Goal: Task Accomplishment & Management: Schedule Event

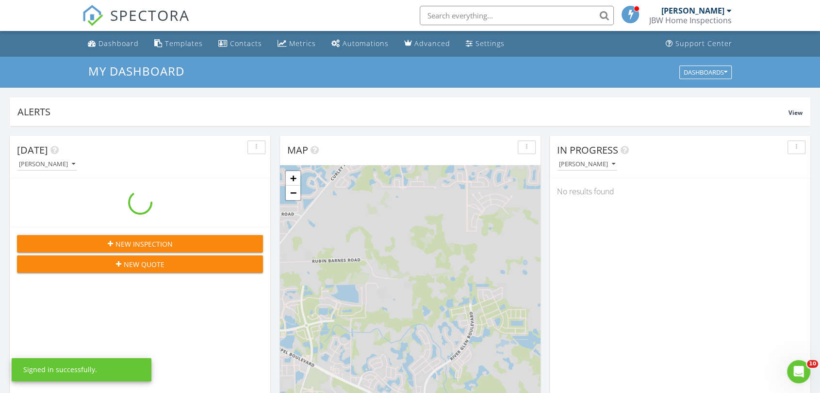
scroll to position [900, 837]
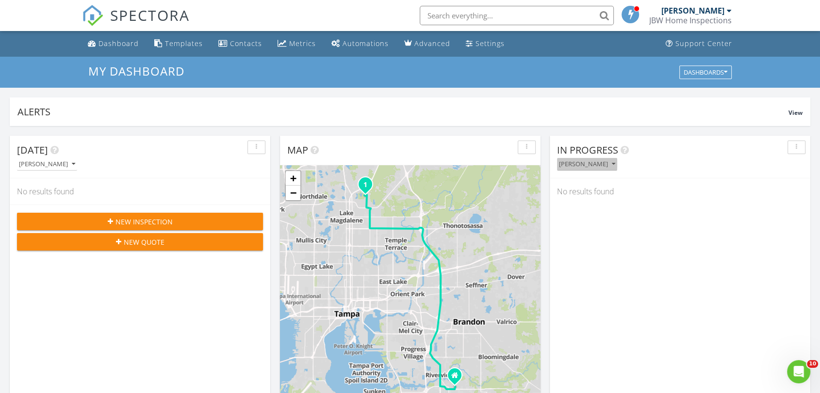
click at [592, 161] on div "[PERSON_NAME]" at bounding box center [587, 164] width 56 height 7
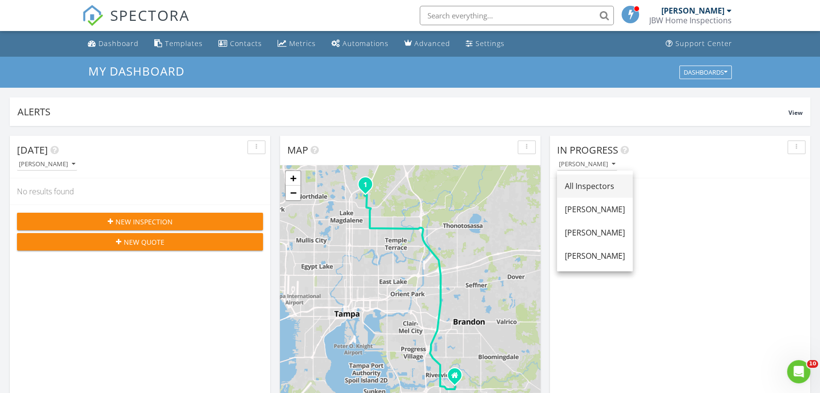
click at [588, 182] on div "All Inspectors" at bounding box center [595, 186] width 60 height 12
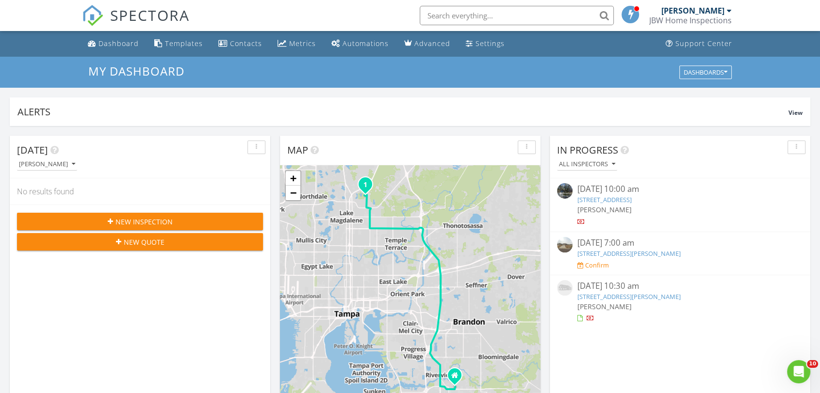
click at [633, 255] on link "1242 Arcadia Ln, Brandon, Fl 3" at bounding box center [628, 253] width 103 height 9
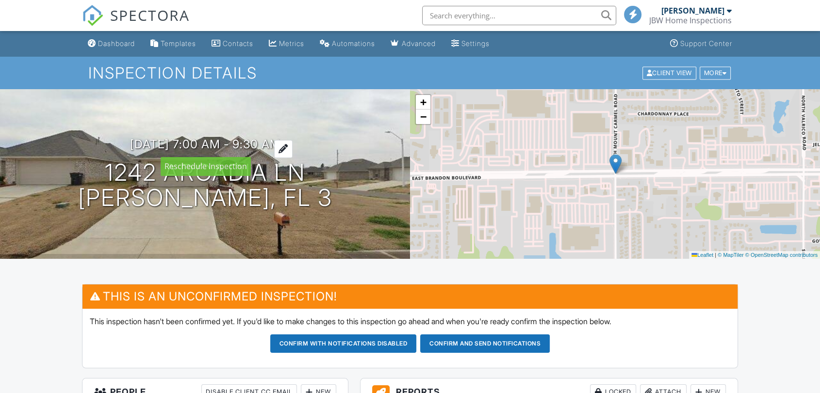
click at [230, 145] on h3 "08/27/2025 7:00 am - 9:30 am" at bounding box center [205, 144] width 150 height 13
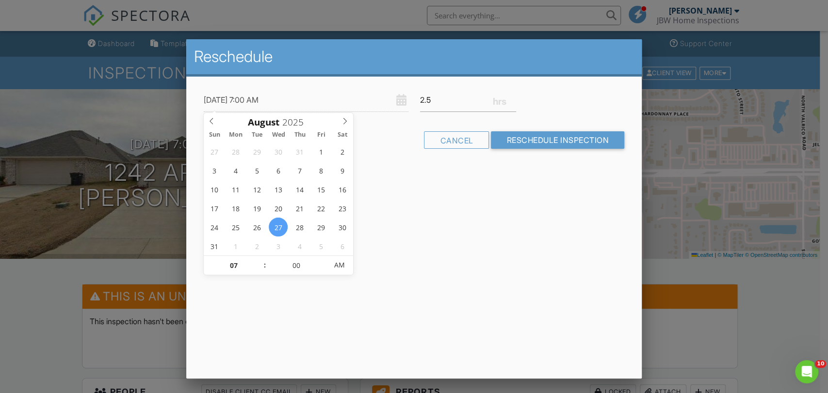
click at [702, 302] on div at bounding box center [414, 197] width 828 height 492
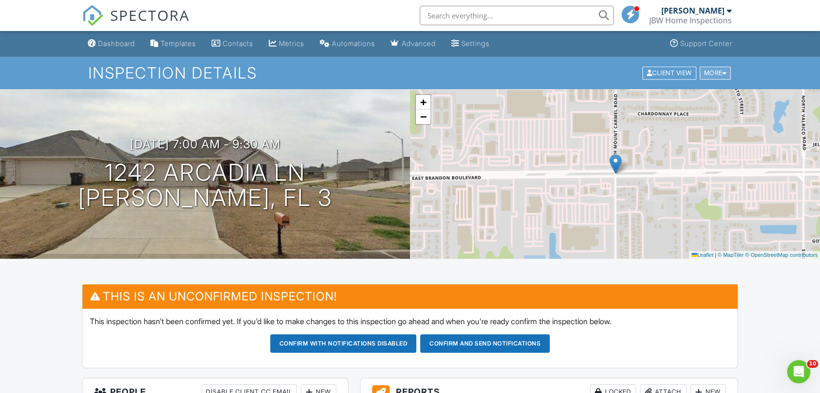
click at [729, 73] on div "More" at bounding box center [716, 72] width 32 height 13
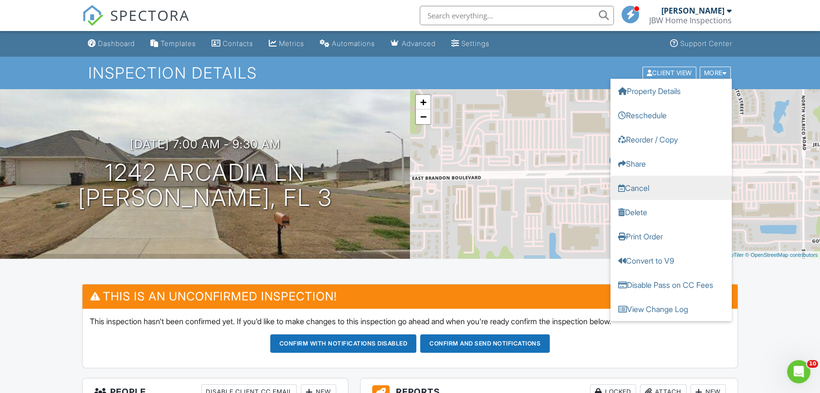
click at [649, 190] on link "Cancel" at bounding box center [670, 188] width 121 height 24
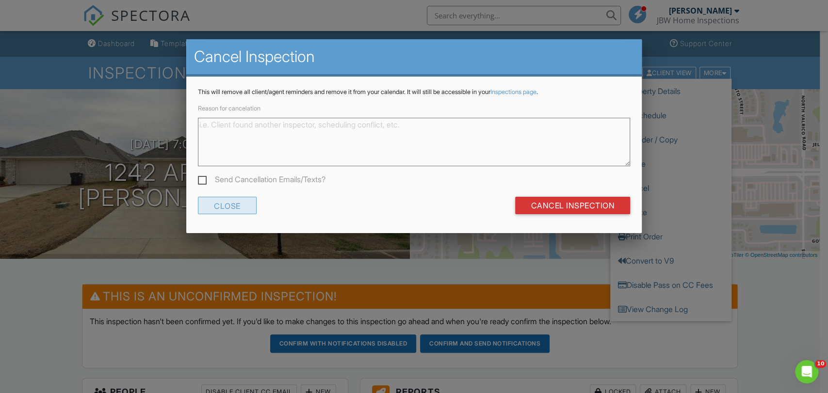
click at [250, 209] on div "Close" at bounding box center [227, 205] width 59 height 17
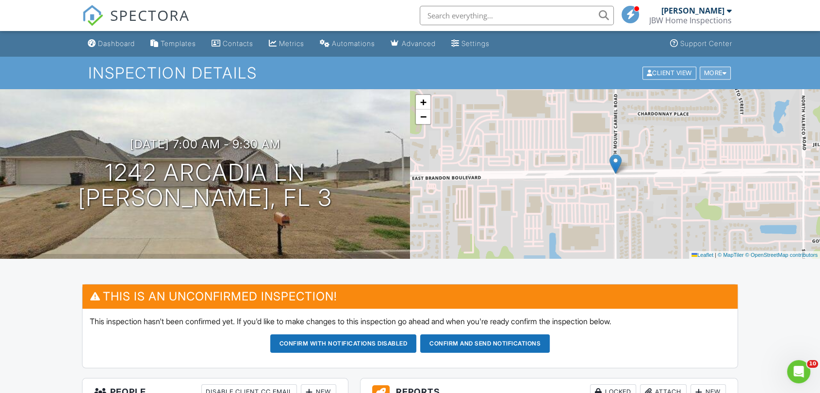
click at [719, 71] on div "More" at bounding box center [716, 72] width 32 height 13
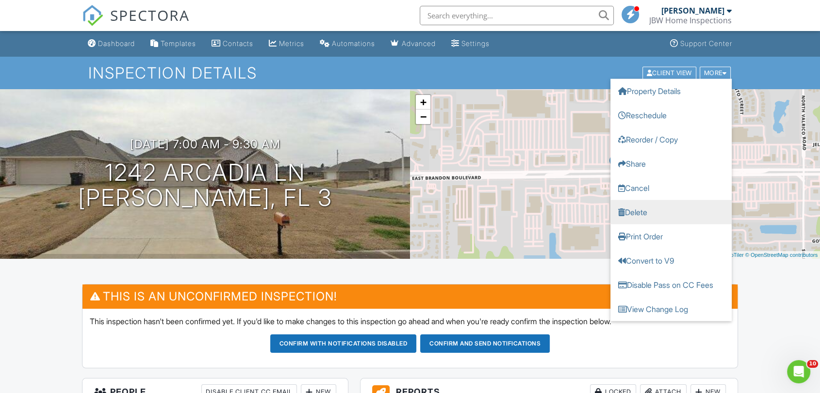
click at [636, 210] on link "Delete" at bounding box center [670, 212] width 121 height 24
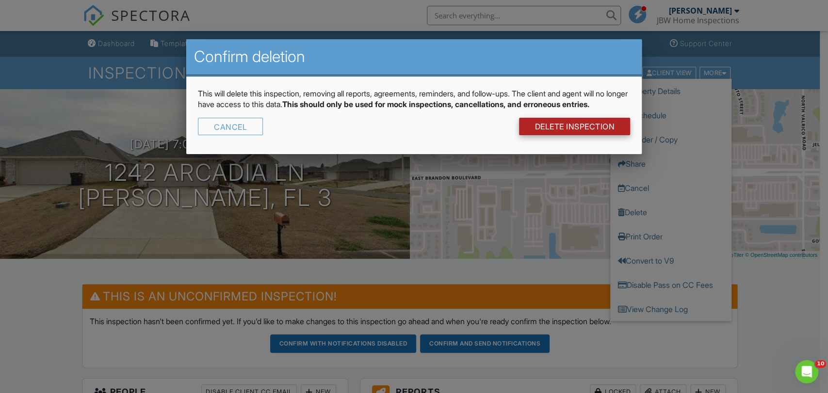
click at [574, 132] on link "DELETE Inspection" at bounding box center [574, 126] width 111 height 17
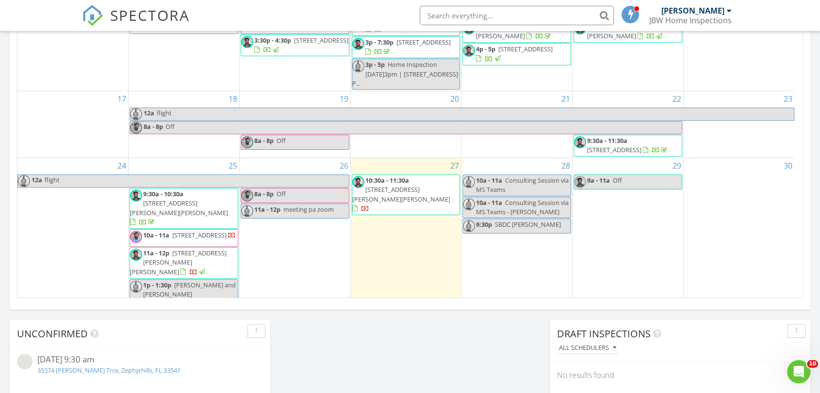
scroll to position [149, 0]
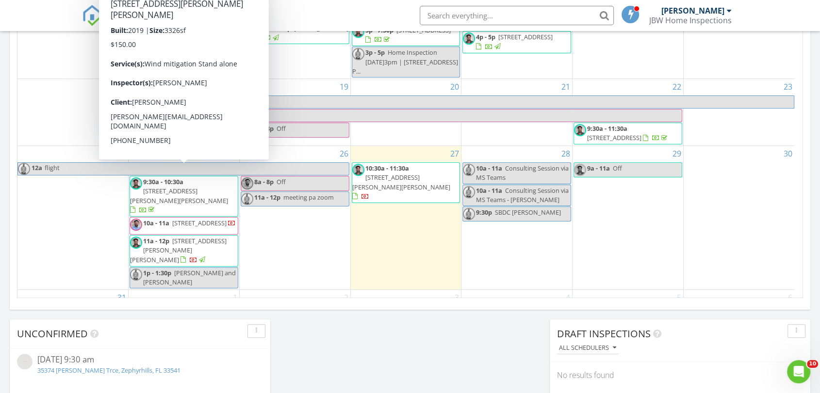
drag, startPoint x: 212, startPoint y: 187, endPoint x: 204, endPoint y: 179, distance: 11.3
click at [204, 187] on span "3042 Hilliard Dr, Wesley Chapel 33543" at bounding box center [179, 196] width 98 height 18
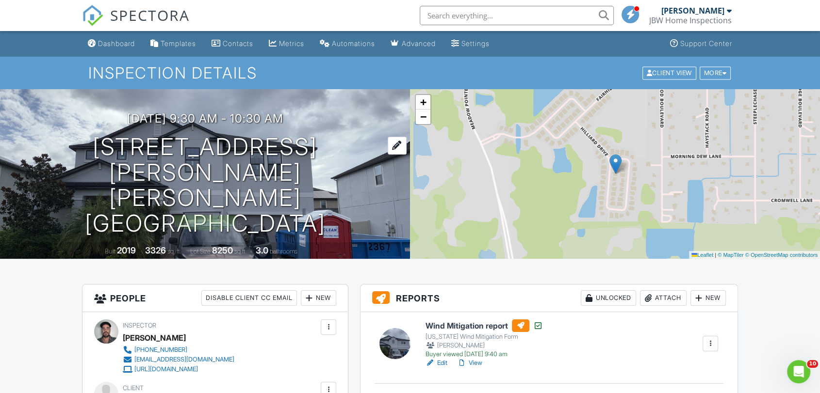
click at [131, 171] on h1 "3042 Hilliard Dr Wesley Chapel, FL 33543" at bounding box center [205, 185] width 379 height 102
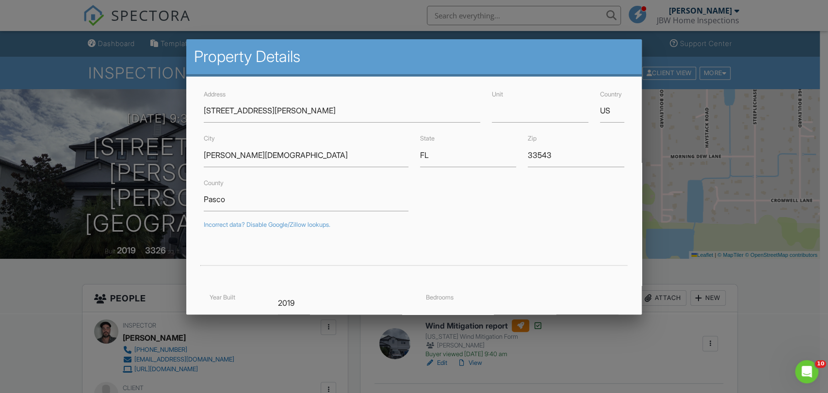
click at [36, 261] on div at bounding box center [414, 197] width 828 height 492
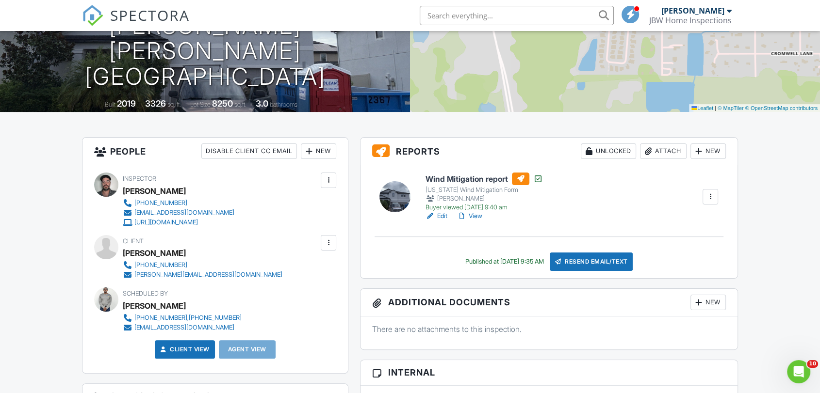
scroll to position [151, 0]
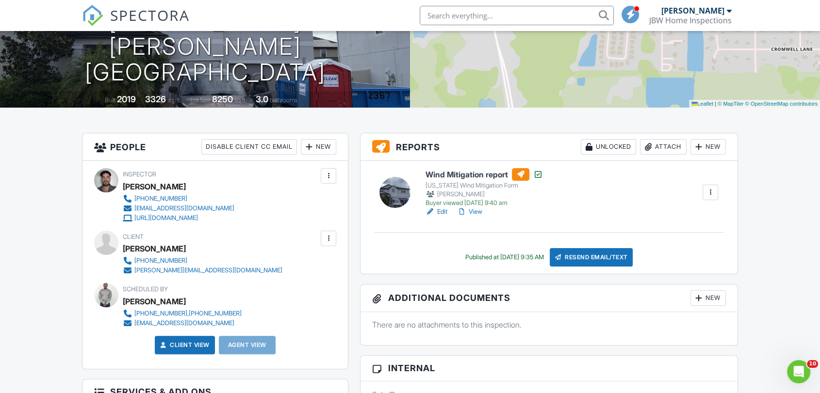
click at [473, 175] on h6 "Wind Mitigation report" at bounding box center [483, 174] width 117 height 13
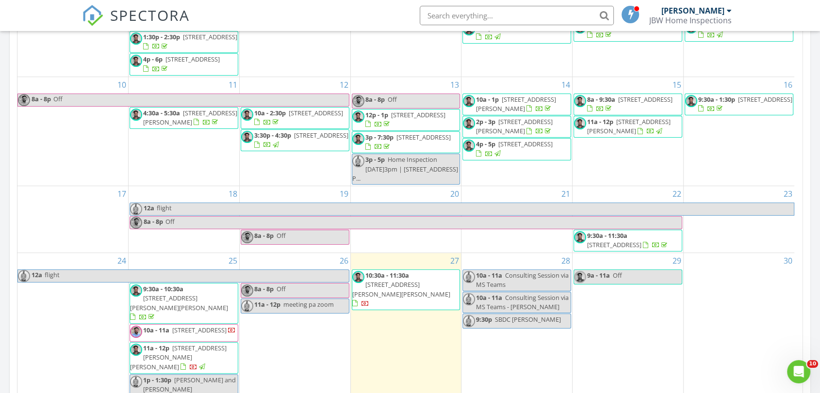
scroll to position [593, 0]
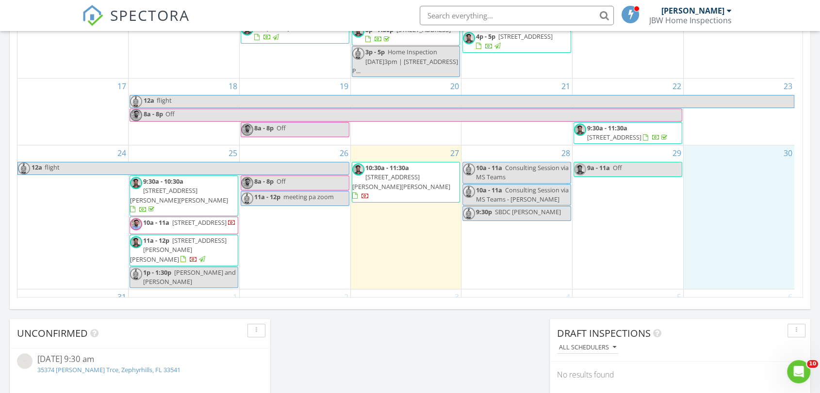
click at [714, 174] on div "30" at bounding box center [739, 218] width 111 height 144
click at [737, 145] on link "Event" at bounding box center [737, 150] width 50 height 16
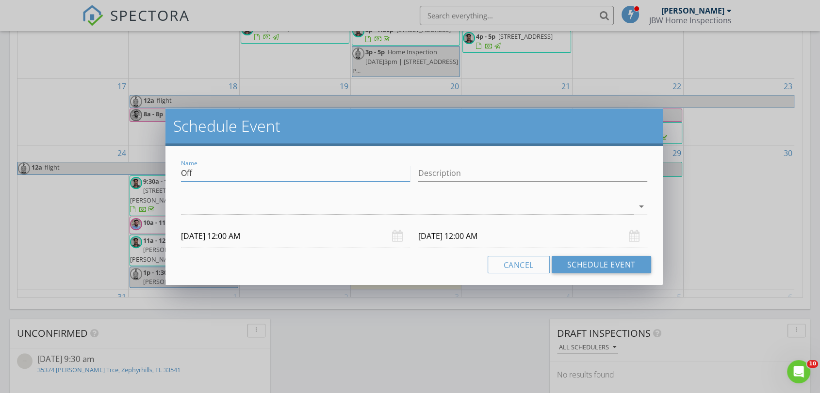
drag, startPoint x: 201, startPoint y: 176, endPoint x: 144, endPoint y: 164, distance: 58.9
click at [144, 164] on div "Schedule Event Name Off Description arrow_drop_down 08/30/2025 12:00 AM 08/31/2…" at bounding box center [410, 196] width 820 height 393
click at [237, 176] on input "Draft" at bounding box center [295, 173] width 229 height 16
drag, startPoint x: 255, startPoint y: 176, endPoint x: 187, endPoint y: 178, distance: 67.9
click at [187, 178] on input "Draft for fantasy" at bounding box center [295, 173] width 229 height 16
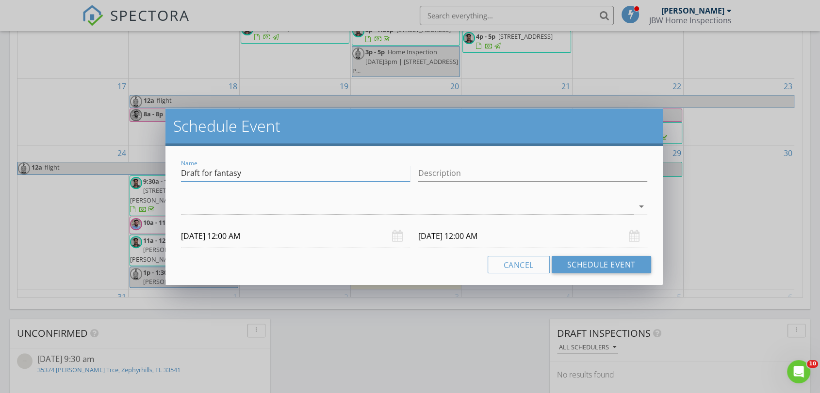
drag, startPoint x: 193, startPoint y: 178, endPoint x: 224, endPoint y: 171, distance: 32.4
click at [193, 178] on input "Draft for fantasy" at bounding box center [295, 173] width 229 height 16
click at [244, 173] on input "Draft for fantasy" at bounding box center [295, 173] width 229 height 16
click at [253, 174] on input "Draft for fantasy" at bounding box center [295, 173] width 229 height 16
drag, startPoint x: 253, startPoint y: 172, endPoint x: 177, endPoint y: 179, distance: 76.9
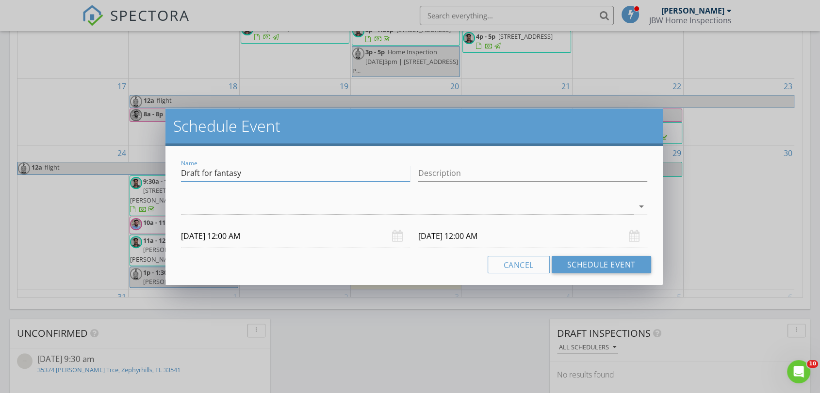
click at [168, 179] on div "Name Draft for fantasy Description check_box_outline_blank Simey Chagas check_b…" at bounding box center [413, 215] width 497 height 139
type input "Draft for fantasy"
click at [449, 180] on input "Description" at bounding box center [532, 173] width 229 height 16
paste input "Draft for fantasy"
click at [252, 214] on div at bounding box center [407, 207] width 452 height 16
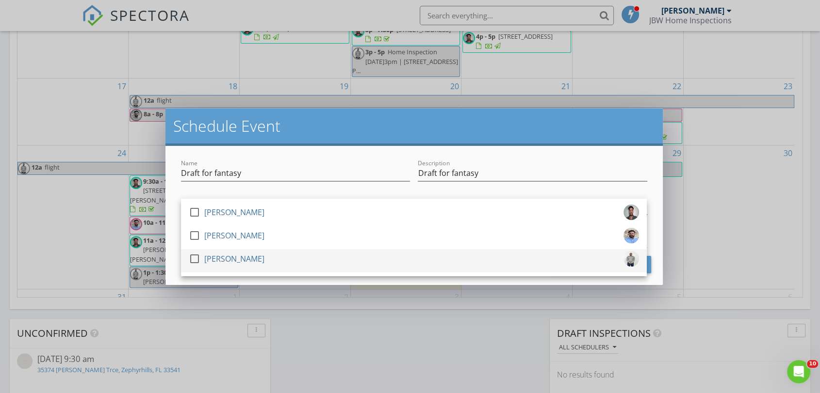
click at [217, 254] on div "[PERSON_NAME]" at bounding box center [234, 259] width 60 height 16
click at [169, 245] on div "Name Draft for fantasy Description Draft for fantasy check_box_outline_blank Si…" at bounding box center [413, 215] width 497 height 139
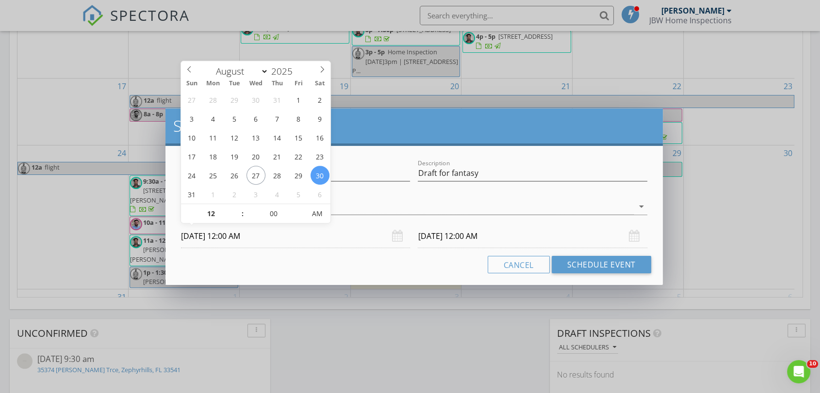
click at [204, 239] on input "08/30/2025 12:00 AM" at bounding box center [295, 237] width 229 height 24
click at [494, 176] on input "Draft for fantasy" at bounding box center [532, 173] width 229 height 16
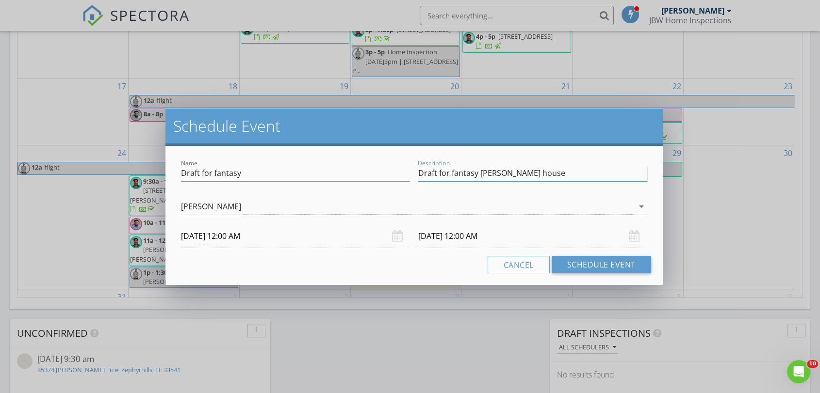
type input "Draft for fantasy mike house"
click at [210, 237] on input "08/30/2025 12:00 AM" at bounding box center [295, 237] width 229 height 24
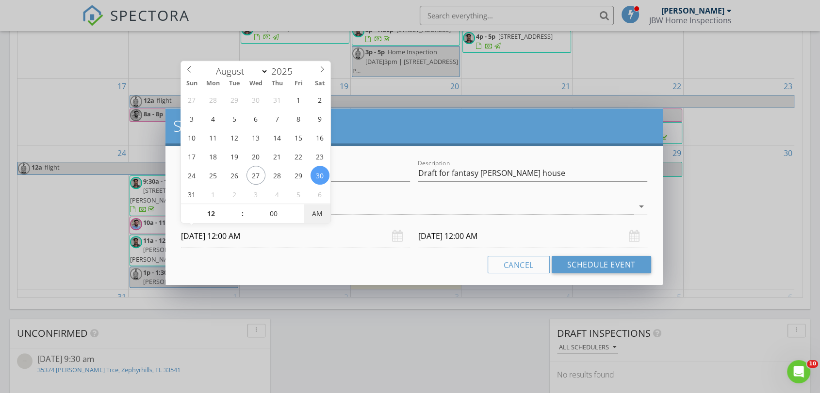
type input "08/30/2025 12:00 PM"
type input "08/31/2025 12:00 PM"
click at [319, 211] on span "AM" at bounding box center [317, 213] width 27 height 19
type input "11"
type input "08/30/2025 11:00 AM"
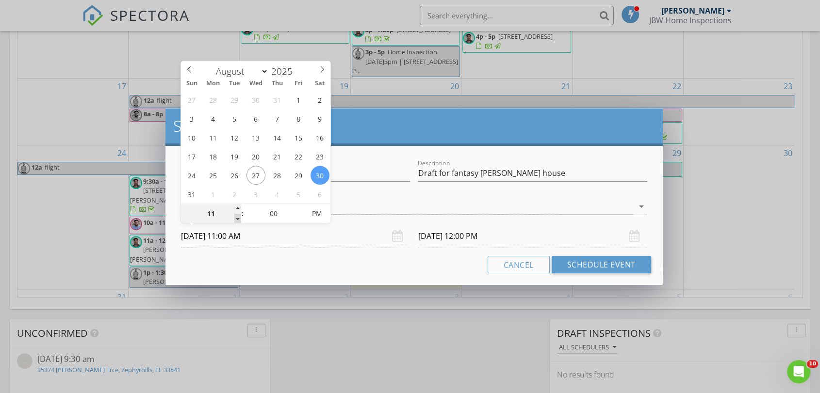
click at [237, 219] on span at bounding box center [237, 219] width 7 height 10
type input "08/31/2025 11:00 AM"
type input "08/30/2025 11:00 PM"
type input "08/31/2025 11:00 PM"
click at [326, 211] on span "PM" at bounding box center [317, 213] width 27 height 19
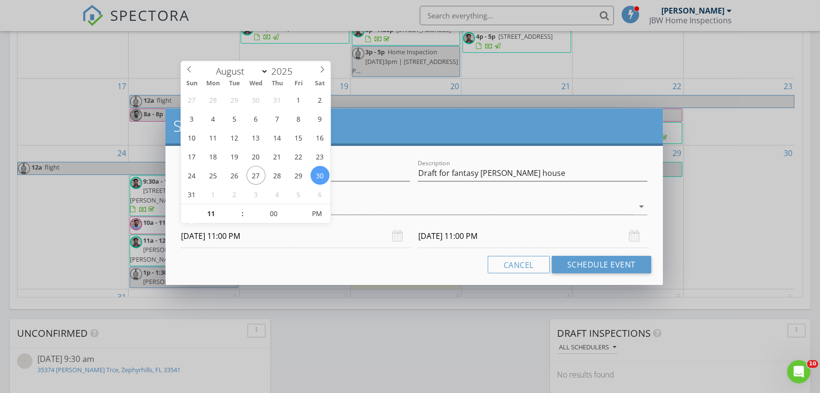
click at [283, 262] on div "Cancel Schedule Event" at bounding box center [413, 264] width 473 height 17
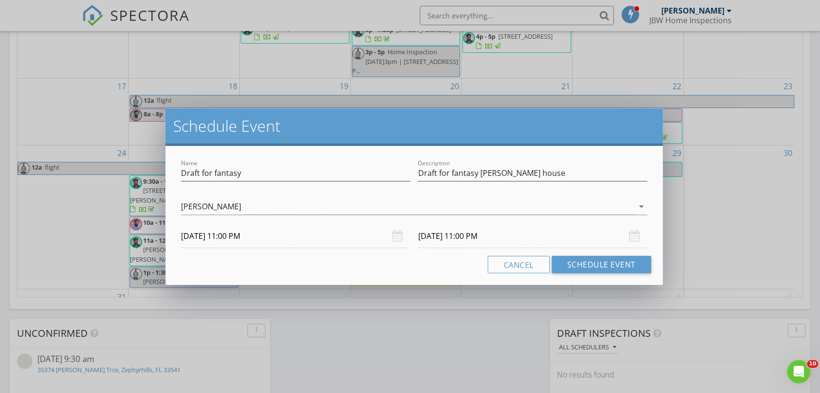
click at [434, 238] on input "08/31/2025 11:00 PM" at bounding box center [532, 237] width 229 height 24
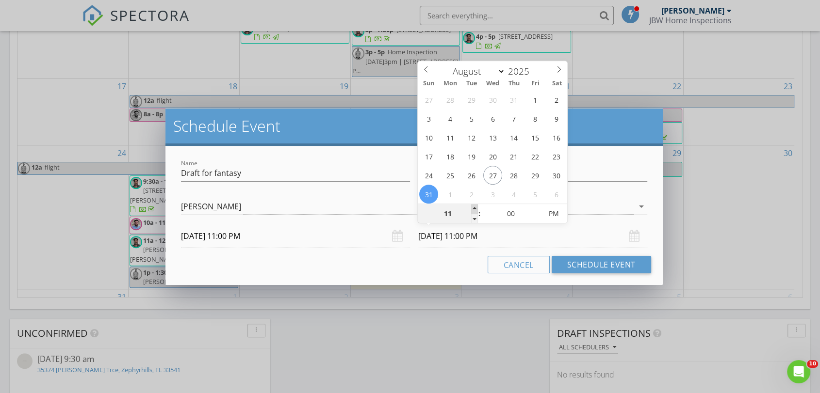
type input "12"
type input "08/31/2025 12:00 AM"
click at [475, 210] on span at bounding box center [474, 209] width 7 height 10
type input "01"
type input "08/31/2025 1:00 AM"
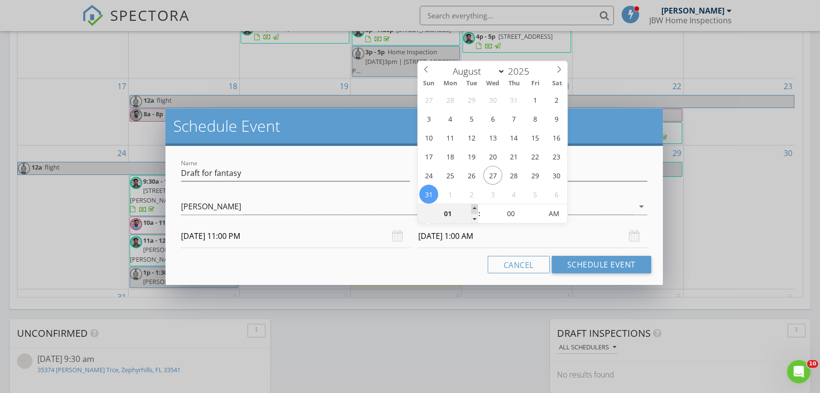
click at [475, 210] on span at bounding box center [474, 209] width 7 height 10
type input "02"
type input "08/31/2025 2:00 AM"
click at [475, 210] on span at bounding box center [474, 209] width 7 height 10
type input "03"
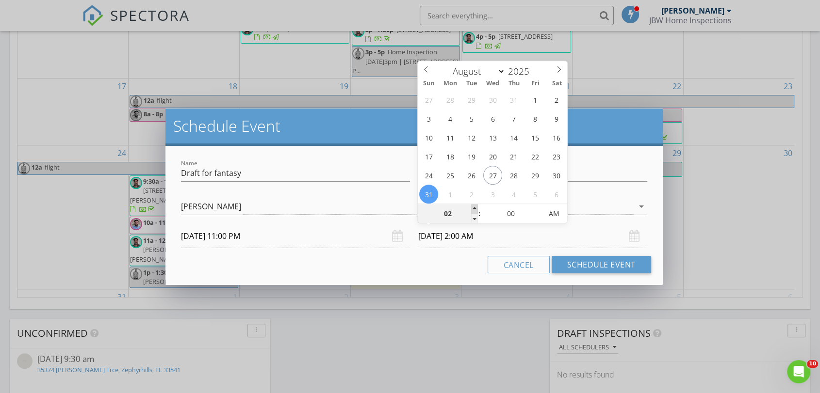
type input "08/31/2025 3:00 AM"
click at [475, 210] on span at bounding box center [474, 209] width 7 height 10
type input "04"
type input "08/31/2025 4:00 AM"
click at [475, 210] on span at bounding box center [474, 209] width 7 height 10
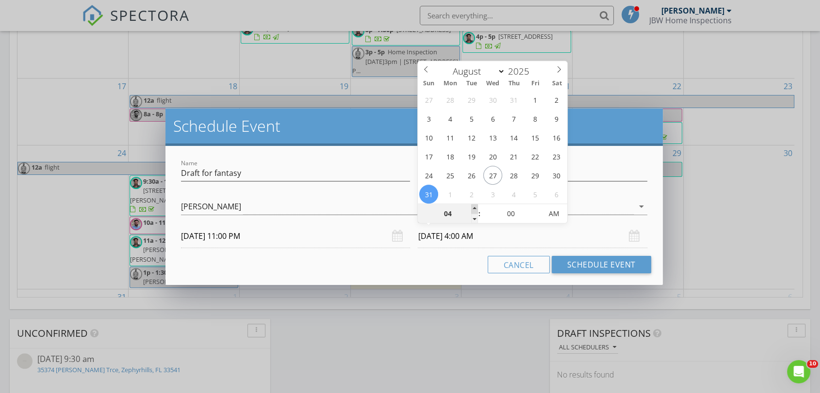
type input "05"
type input "08/31/2025 5:00 AM"
click at [475, 210] on span at bounding box center [474, 209] width 7 height 10
type input "06"
type input "08/31/2025 6:00 AM"
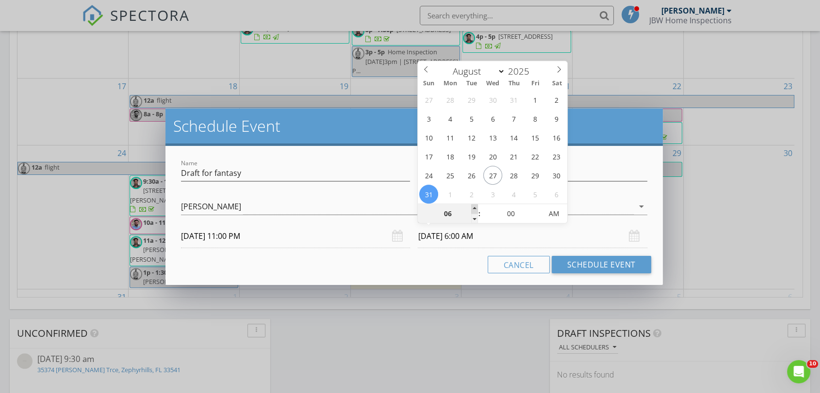
click at [475, 210] on span at bounding box center [474, 209] width 7 height 10
type input "07"
type input "08/31/2025 7:00 AM"
click at [475, 210] on span at bounding box center [474, 209] width 7 height 10
type input "08"
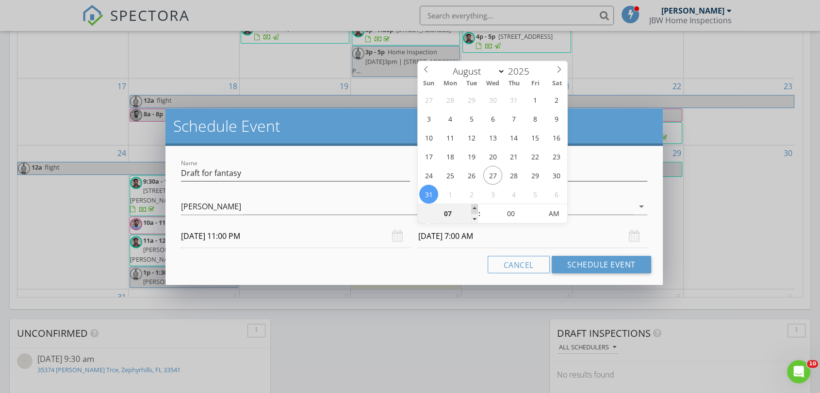
type input "08/31/2025 8:00 AM"
click at [474, 210] on span at bounding box center [474, 209] width 7 height 10
type input "09"
type input "08/31/2025 9:00 AM"
click at [474, 211] on span at bounding box center [474, 209] width 7 height 10
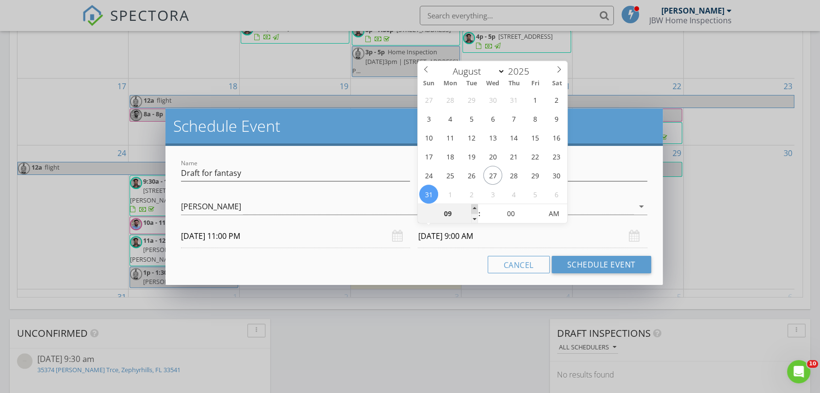
type input "10"
type input "08/31/2025 10:00 AM"
click at [474, 211] on span at bounding box center [474, 209] width 7 height 10
type input "09"
click at [476, 221] on span at bounding box center [474, 219] width 7 height 10
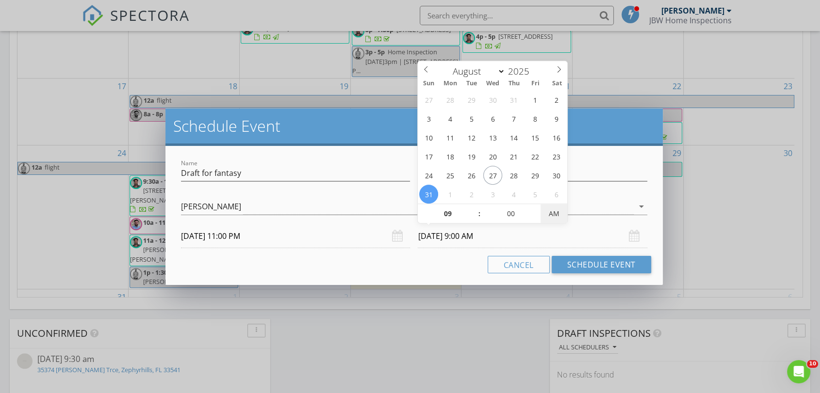
type input "08/31/2025 9:00 PM"
click at [544, 217] on span "AM" at bounding box center [553, 213] width 27 height 19
click at [396, 263] on div "Cancel Schedule Event" at bounding box center [413, 264] width 473 height 17
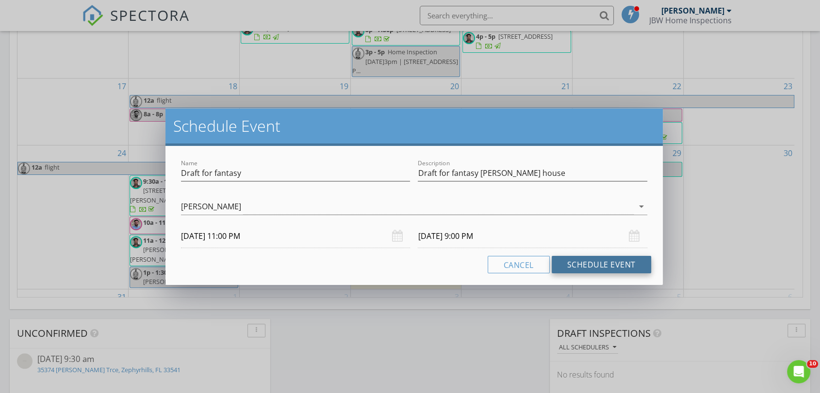
click at [578, 262] on button "Schedule Event" at bounding box center [601, 264] width 99 height 17
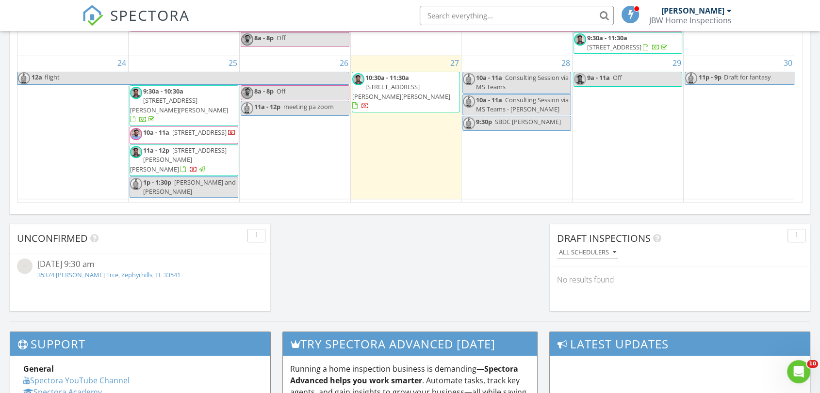
scroll to position [163, 0]
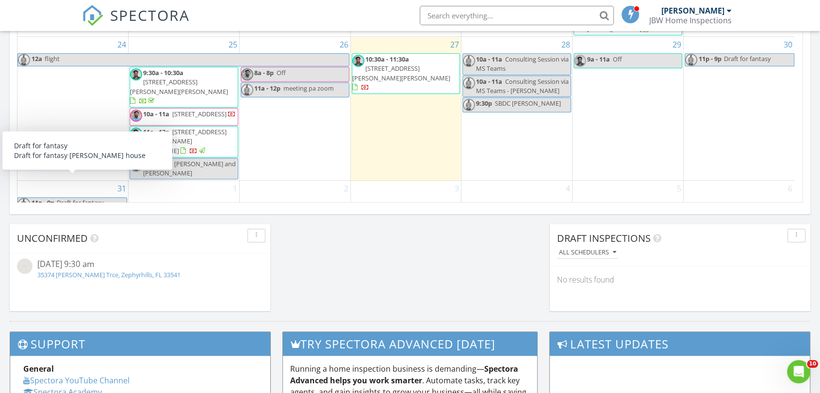
click at [83, 198] on span "Draft for fantasy" at bounding box center [80, 202] width 47 height 9
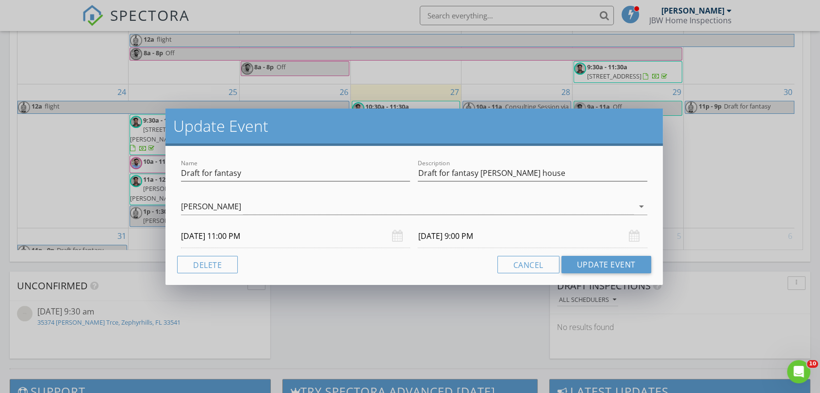
scroll to position [580, 0]
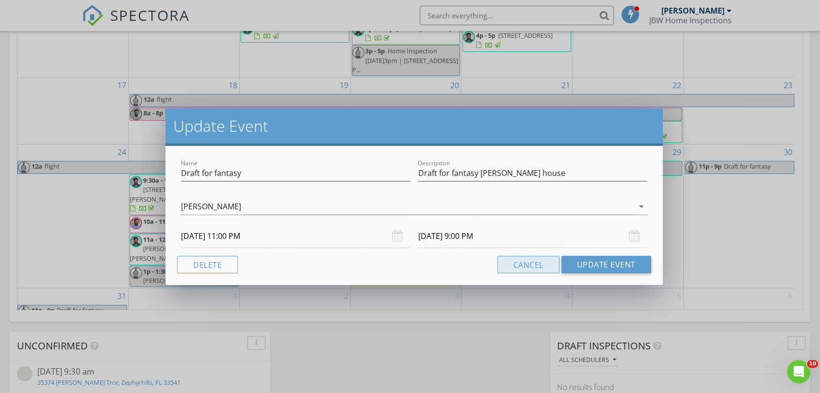
click at [525, 261] on button "Cancel" at bounding box center [528, 264] width 62 height 17
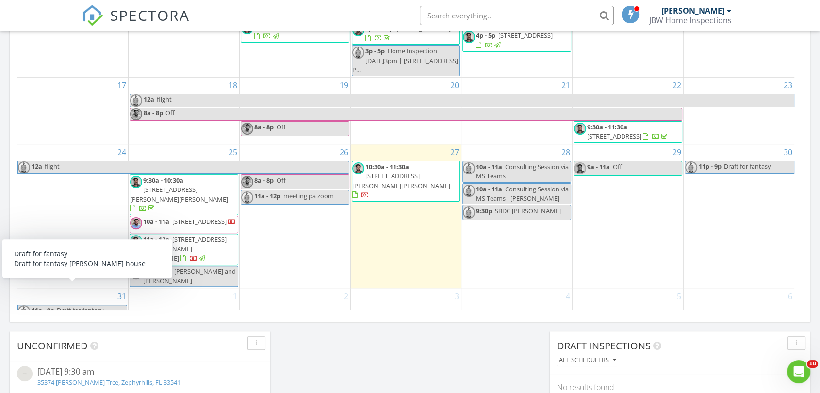
click at [75, 306] on span "Draft for fantasy" at bounding box center [80, 310] width 47 height 9
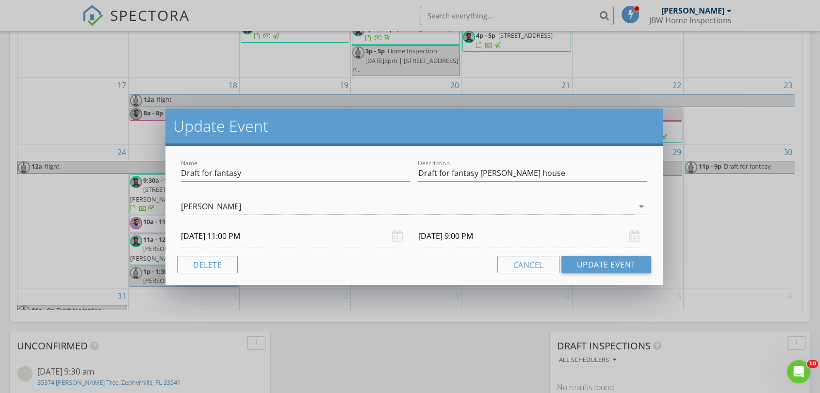
click at [436, 235] on input "08/31/2025 9:00 PM" at bounding box center [532, 237] width 229 height 24
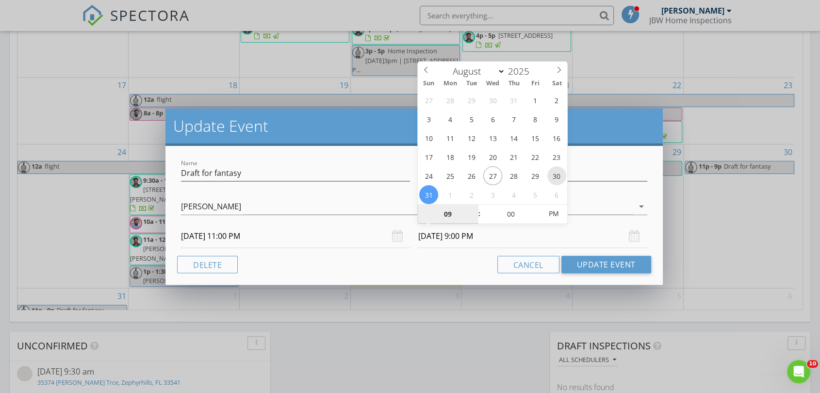
type input "08/30/2025 9:00 PM"
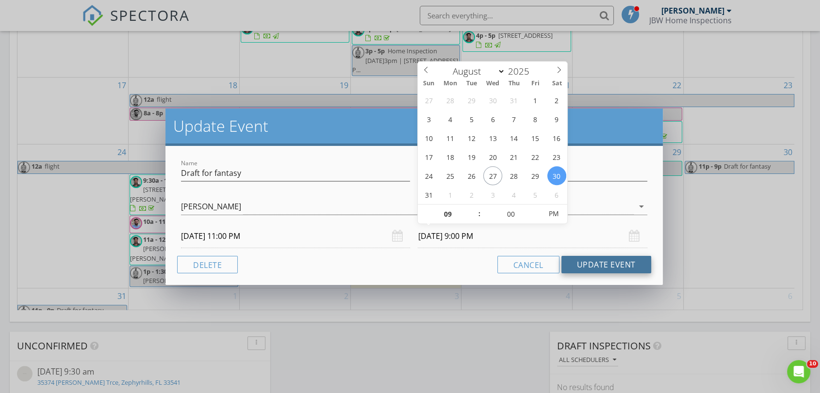
click at [590, 259] on button "Update Event" at bounding box center [606, 264] width 90 height 17
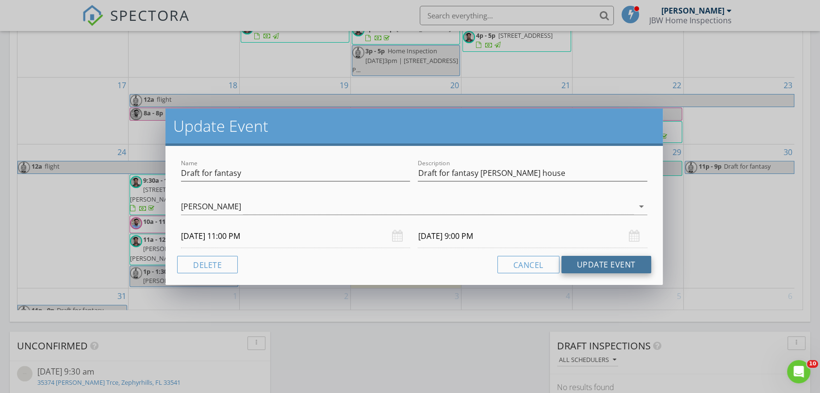
click at [581, 263] on button "Update Event" at bounding box center [606, 264] width 90 height 17
click at [610, 262] on button "Update Event" at bounding box center [606, 264] width 90 height 17
click at [587, 261] on button "Update Event" at bounding box center [606, 264] width 90 height 17
click at [607, 261] on button "Update Event" at bounding box center [606, 264] width 90 height 17
click at [598, 265] on button "Update Event" at bounding box center [606, 264] width 90 height 17
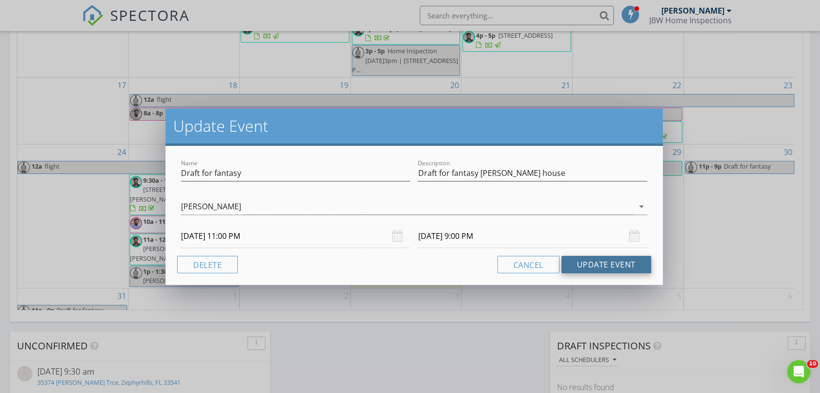
click at [610, 262] on button "Update Event" at bounding box center [606, 264] width 90 height 17
click at [325, 296] on div "Update Event Name Draft for fantasy Description Draft for fantasy mike house Si…" at bounding box center [410, 196] width 820 height 393
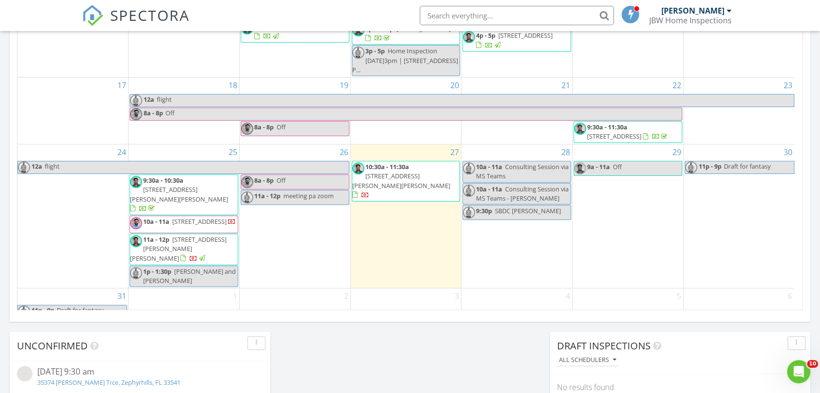
scroll to position [634, 0]
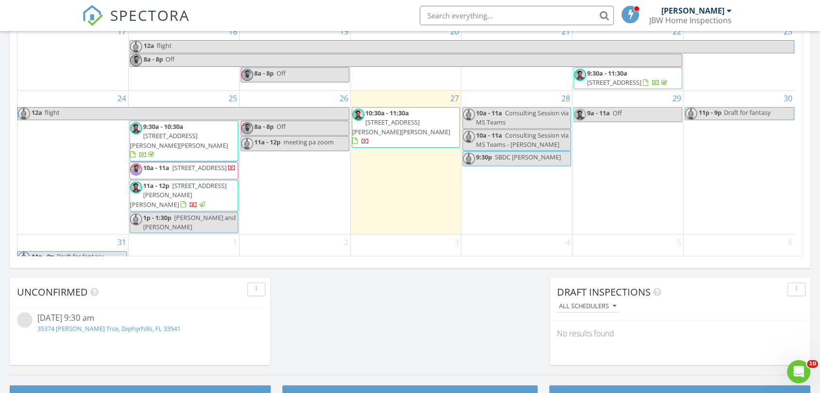
click at [97, 252] on span "Draft for fantasy" at bounding box center [80, 256] width 47 height 9
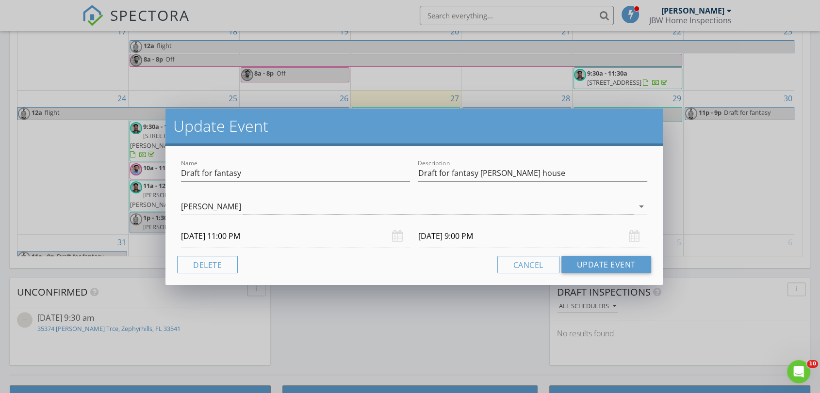
click at [446, 237] on input "08/31/2025 9:00 PM" at bounding box center [532, 237] width 229 height 24
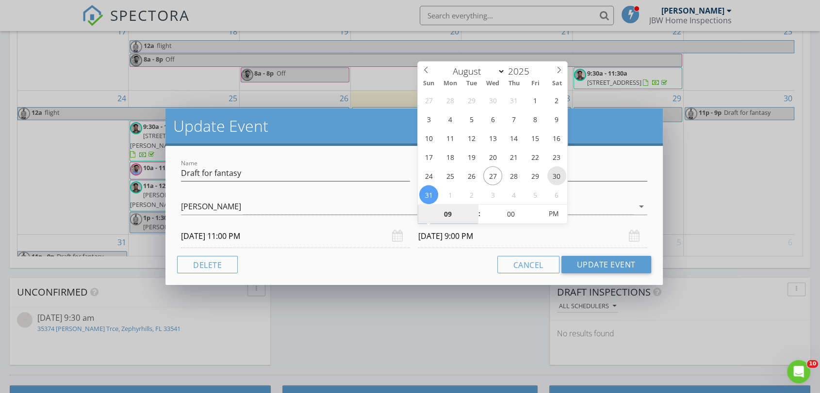
type input "08/30/2025 9:00 PM"
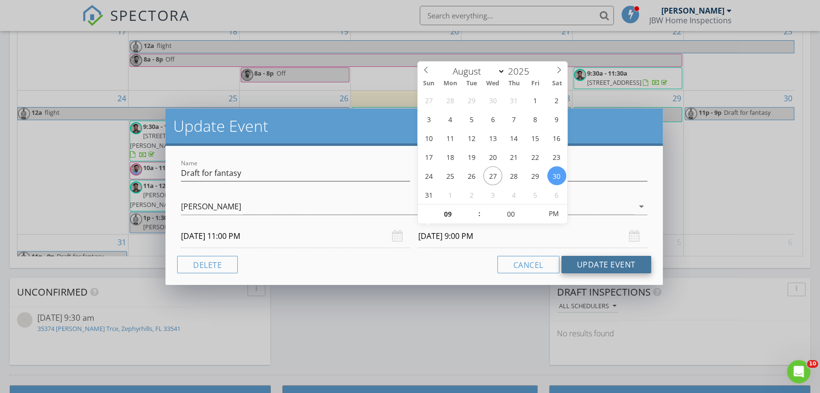
click at [585, 266] on button "Update Event" at bounding box center [606, 264] width 90 height 17
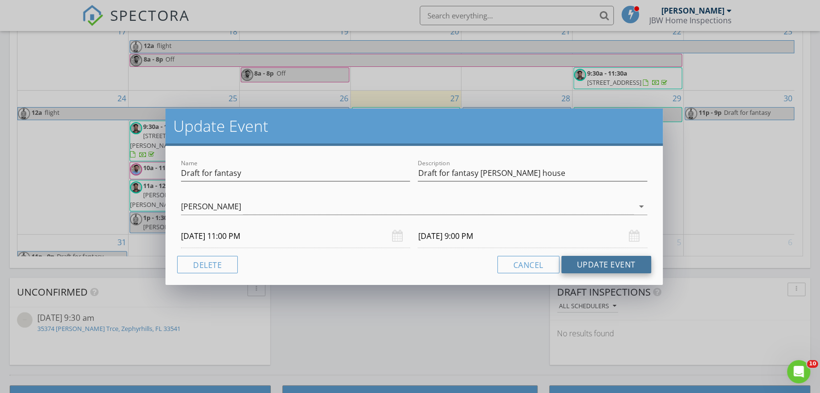
click at [602, 268] on button "Update Event" at bounding box center [606, 264] width 90 height 17
click at [602, 267] on button "Update Event" at bounding box center [606, 264] width 90 height 17
click at [603, 262] on button "Update Event" at bounding box center [606, 264] width 90 height 17
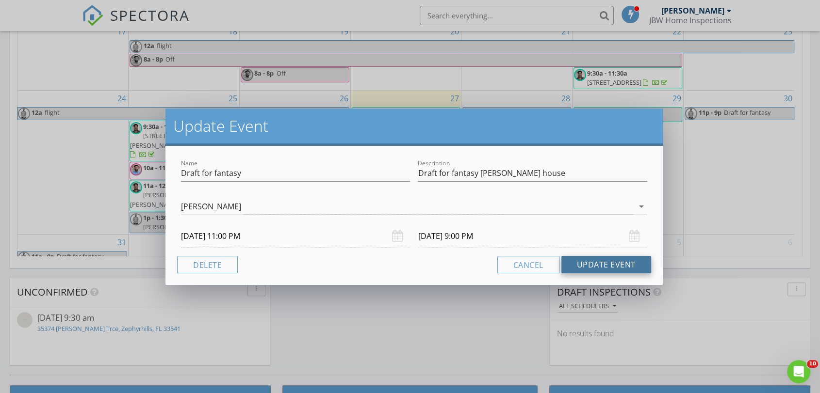
click at [603, 262] on button "Update Event" at bounding box center [606, 264] width 90 height 17
click at [580, 261] on button "Update Event" at bounding box center [606, 264] width 90 height 17
click at [572, 266] on button "Update Event" at bounding box center [606, 264] width 90 height 17
click at [574, 265] on button "Update Event" at bounding box center [606, 264] width 90 height 17
click at [442, 239] on input "08/30/2025 9:00 PM" at bounding box center [532, 237] width 229 height 24
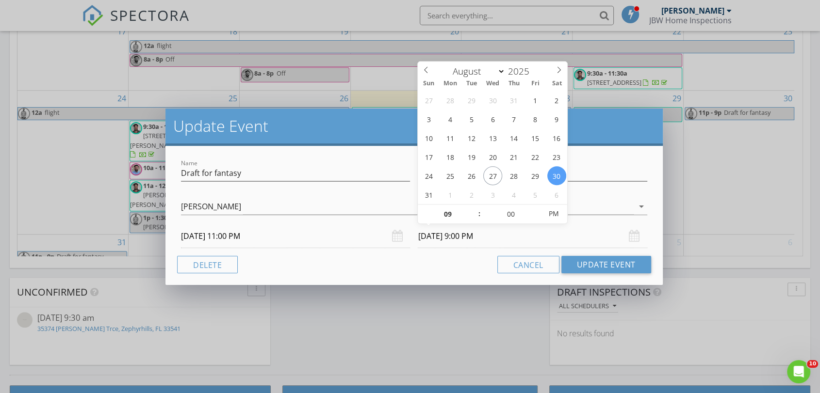
drag, startPoint x: 418, startPoint y: 259, endPoint x: 410, endPoint y: 262, distance: 8.9
click at [418, 260] on div "Cancel Update Event" at bounding box center [413, 264] width 473 height 17
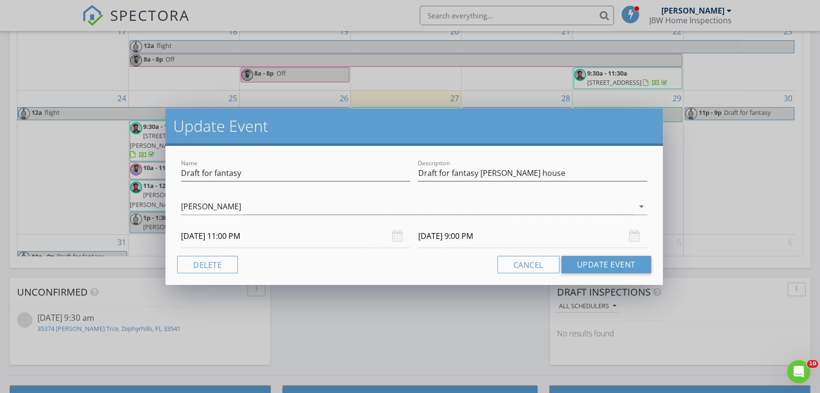
click at [243, 237] on input "08/30/2025 11:00 PM" at bounding box center [295, 237] width 229 height 24
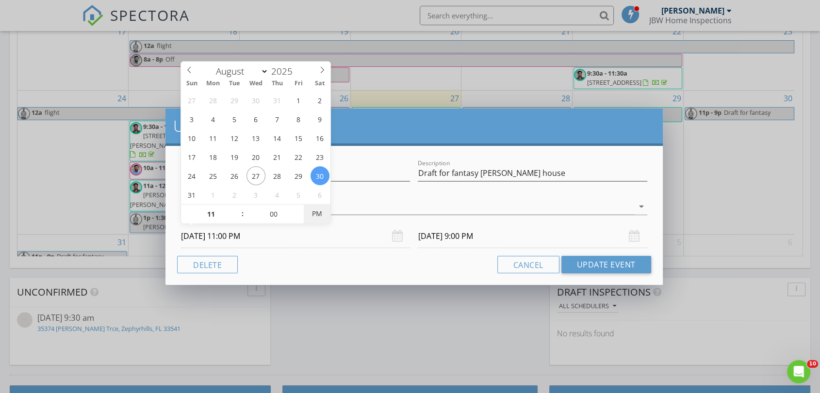
type input "08/30/2025 11:00 AM"
type input "08/30/2025 9:00 AM"
click at [315, 219] on span "AM" at bounding box center [317, 213] width 27 height 19
click at [314, 254] on div "Name Draft for fantasy Description Draft for fantasy mike house Simey Chagas Ja…" at bounding box center [413, 215] width 497 height 139
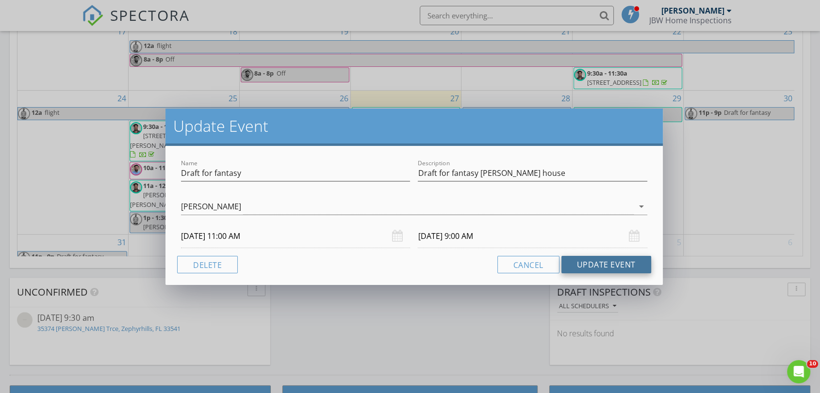
click at [590, 265] on button "Update Event" at bounding box center [606, 264] width 90 height 17
click at [581, 264] on button "Update Event" at bounding box center [606, 264] width 90 height 17
click at [583, 266] on button "Update Event" at bounding box center [606, 264] width 90 height 17
click at [590, 263] on button "Update Event" at bounding box center [606, 264] width 90 height 17
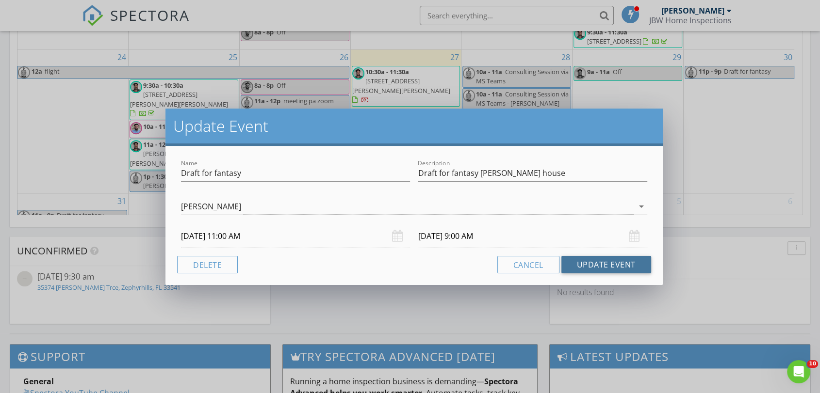
scroll to position [742, 0]
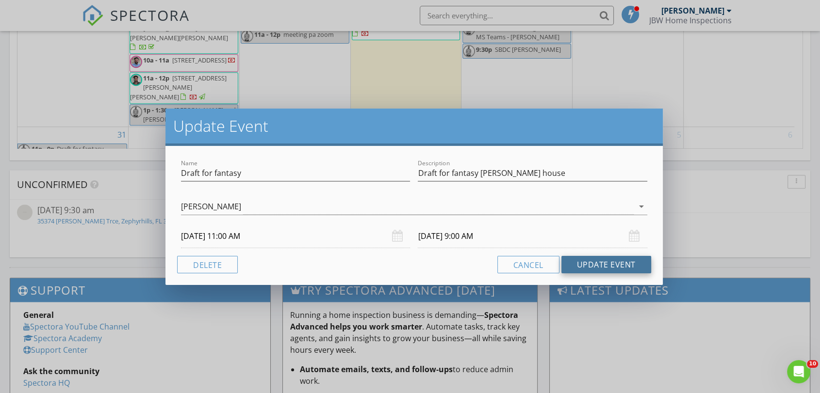
click at [601, 266] on button "Update Event" at bounding box center [606, 264] width 90 height 17
click at [601, 265] on button "Update Event" at bounding box center [606, 264] width 90 height 17
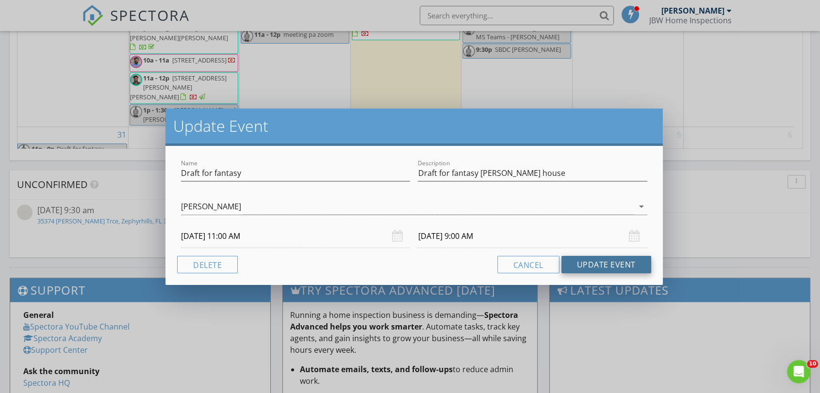
click at [602, 264] on button "Update Event" at bounding box center [606, 264] width 90 height 17
click at [602, 263] on button "Update Event" at bounding box center [606, 264] width 90 height 17
click at [601, 261] on button "Update Event" at bounding box center [606, 264] width 90 height 17
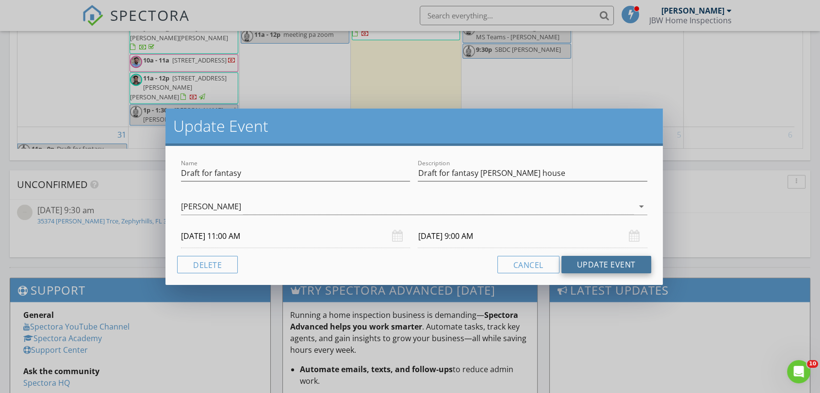
click at [599, 265] on button "Update Event" at bounding box center [606, 264] width 90 height 17
click at [412, 265] on div "Cancel Update Event" at bounding box center [413, 264] width 473 height 17
click at [610, 267] on button "Update Event" at bounding box center [606, 264] width 90 height 17
click at [608, 265] on button "Update Event" at bounding box center [606, 264] width 90 height 17
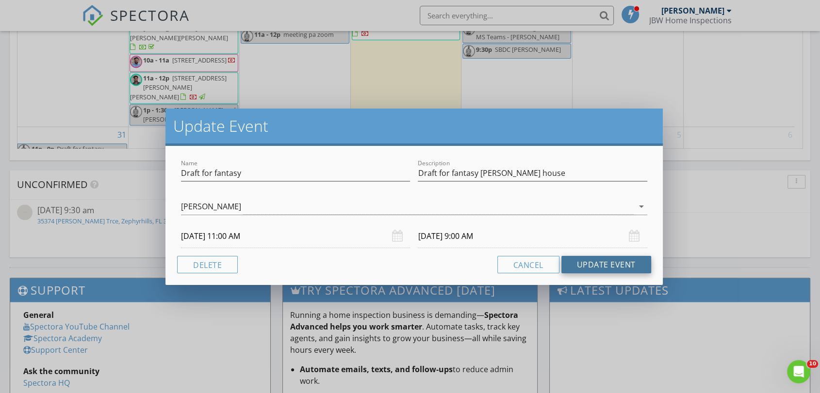
click at [600, 264] on button "Update Event" at bounding box center [606, 264] width 90 height 17
click at [686, 255] on div "Update Event Name Draft for fantasy Description Draft for fantasy mike house Si…" at bounding box center [410, 196] width 820 height 393
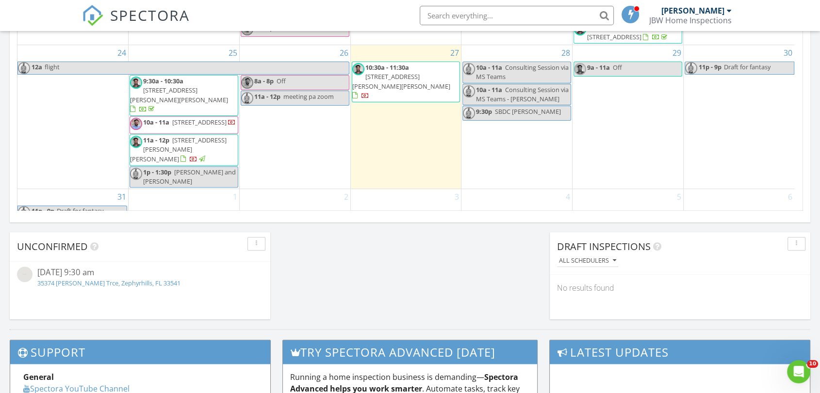
scroll to position [634, 0]
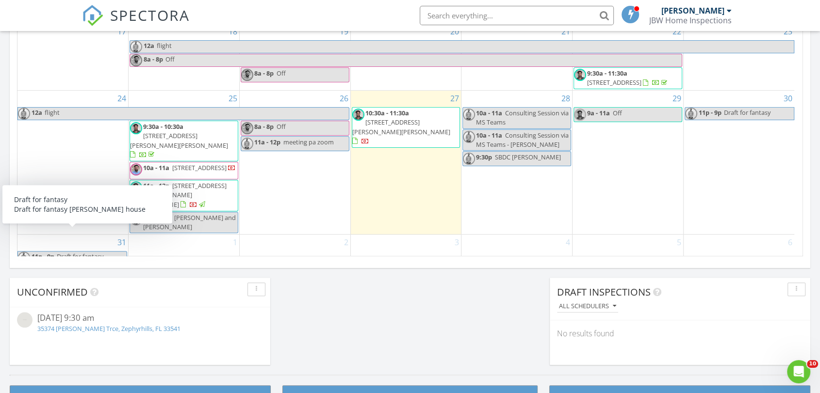
click at [97, 252] on span "Draft for fantasy" at bounding box center [80, 256] width 47 height 9
select select "7"
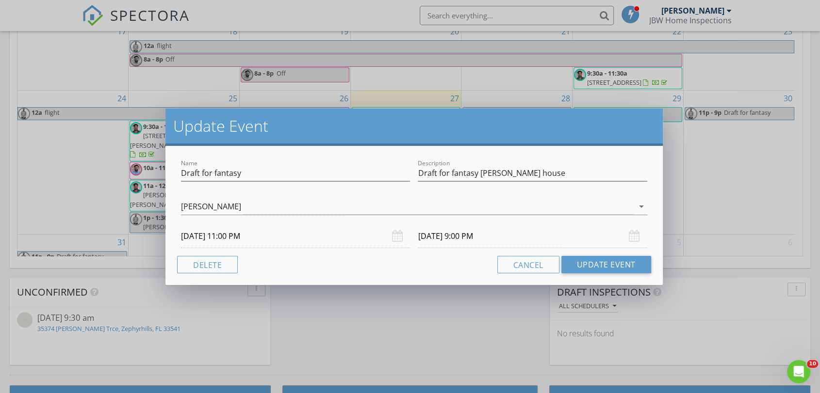
click at [248, 233] on input "08/30/2025 11:00 PM" at bounding box center [295, 237] width 229 height 24
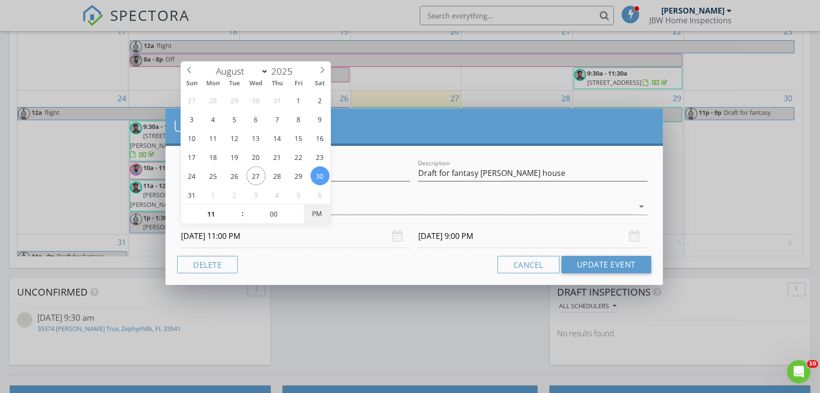
type input "08/30/2025 11:00 AM"
click at [309, 213] on span "AM" at bounding box center [317, 213] width 27 height 19
click at [334, 263] on div "Cancel Update Event" at bounding box center [413, 264] width 473 height 17
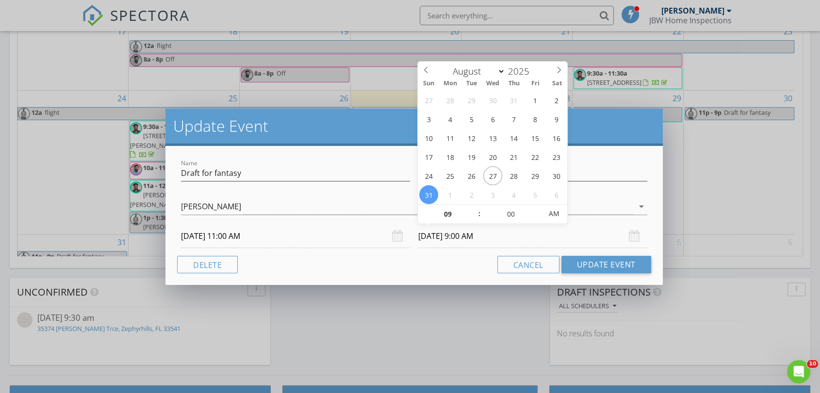
click at [466, 242] on input "08/31/2025 9:00 AM" at bounding box center [532, 237] width 229 height 24
click at [547, 178] on div "27 28 29 30 31 1 2 3 4 5 6 7 8 9 10 11 12 13 14 15 16 17 18 19 20 21 22 23 24 2…" at bounding box center [492, 148] width 149 height 114
click at [577, 267] on button "Update Event" at bounding box center [606, 264] width 90 height 17
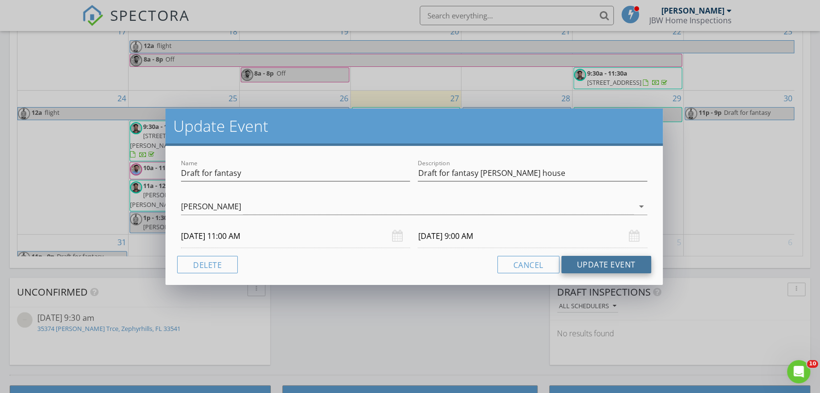
click at [574, 266] on button "Update Event" at bounding box center [606, 264] width 90 height 17
click at [454, 236] on input "08/30/2025 9:00 AM" at bounding box center [532, 237] width 229 height 24
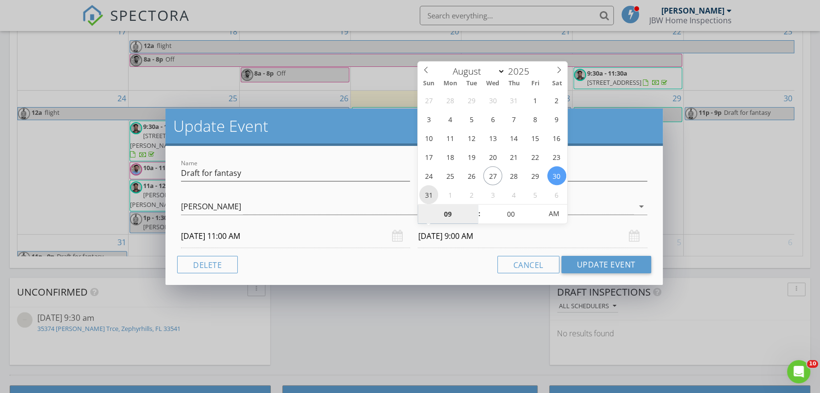
type input "08/31/2025 9:00 AM"
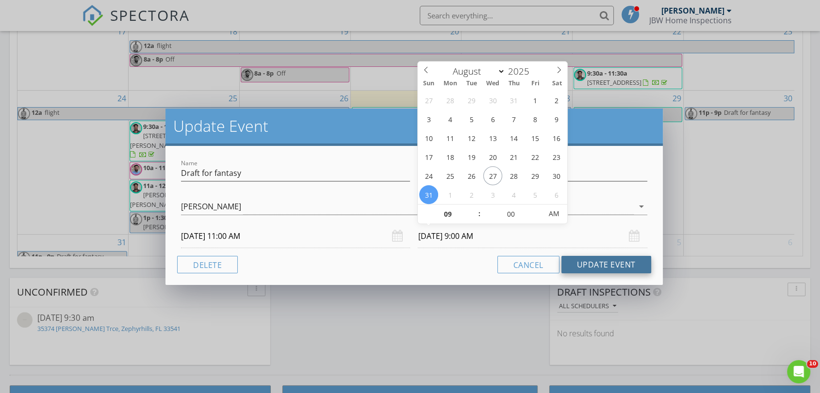
click at [578, 261] on button "Update Event" at bounding box center [606, 264] width 90 height 17
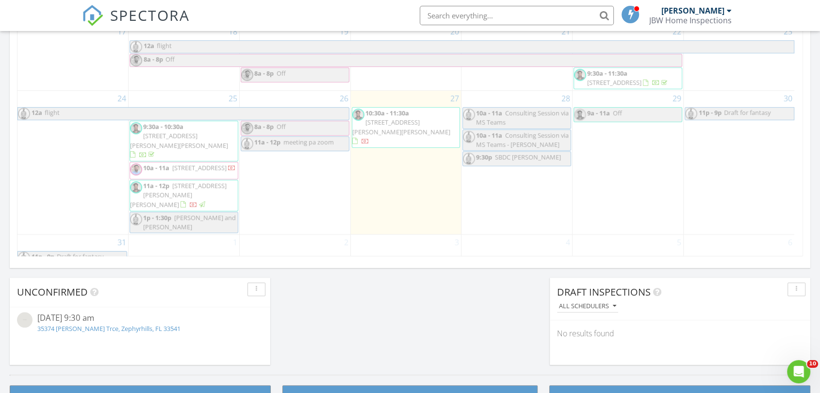
click at [580, 266] on button "Update Event" at bounding box center [606, 264] width 90 height 17
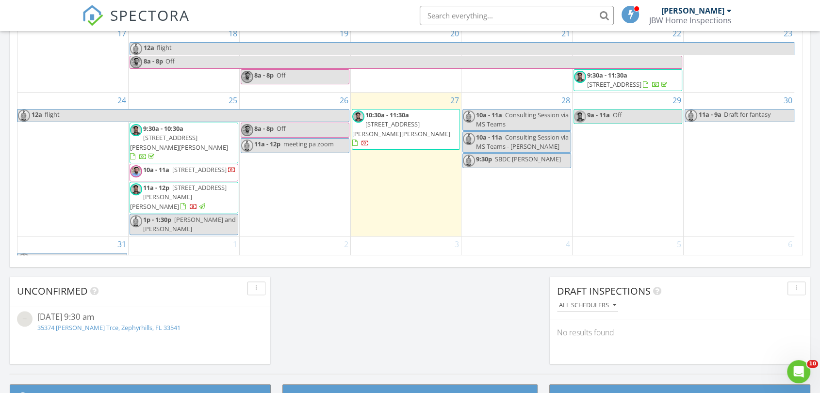
scroll to position [163, 0]
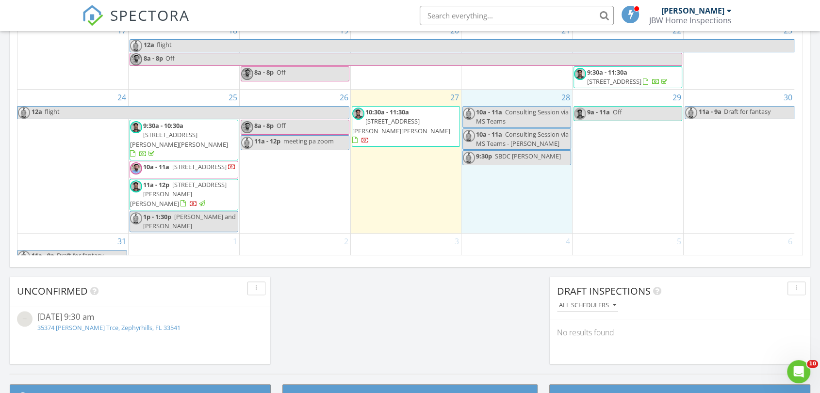
click at [523, 166] on div "28 10a - 11a Consulting Session via MS Teams 10a - 11a Consulting Session via M…" at bounding box center [516, 162] width 111 height 144
click at [375, 22] on div "SPECTORA Jotham Brown JBW Home Inspections Role: Inspector Change Role Dashboar…" at bounding box center [410, 15] width 656 height 31
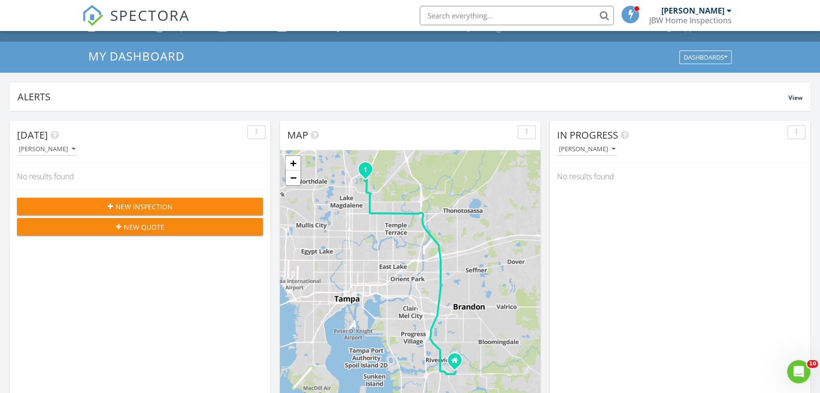
scroll to position [0, 0]
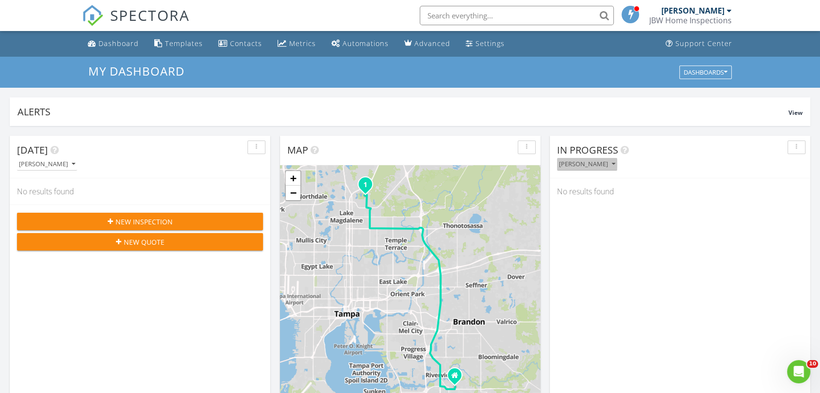
click at [595, 166] on div "[PERSON_NAME]" at bounding box center [587, 164] width 56 height 7
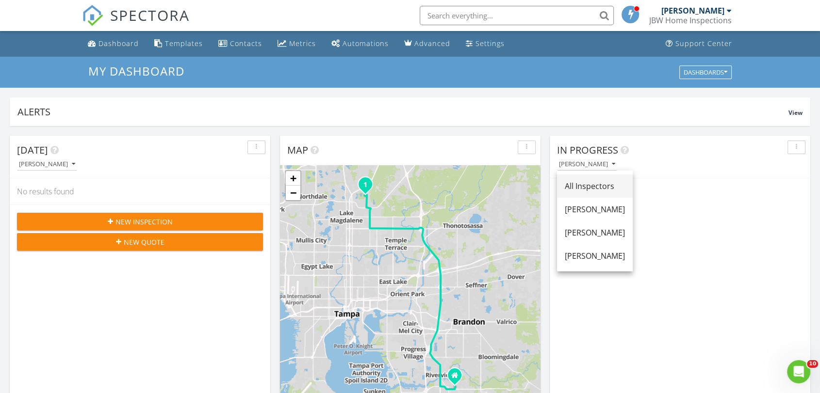
click at [598, 183] on div "All Inspectors" at bounding box center [595, 186] width 60 height 12
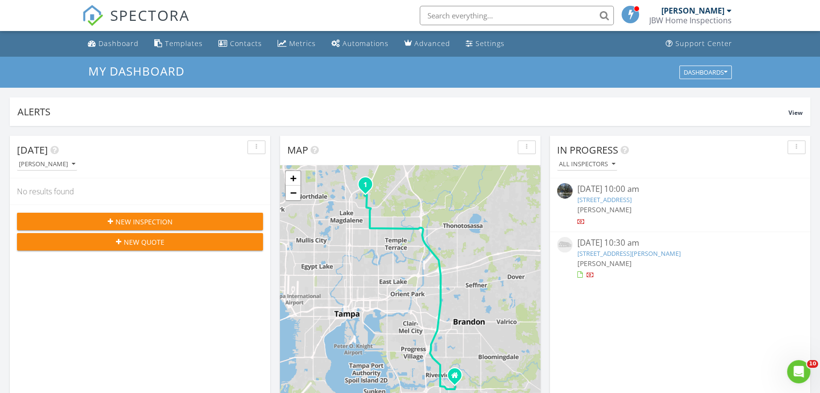
click at [610, 253] on link "[STREET_ADDRESS][PERSON_NAME]" at bounding box center [628, 253] width 103 height 9
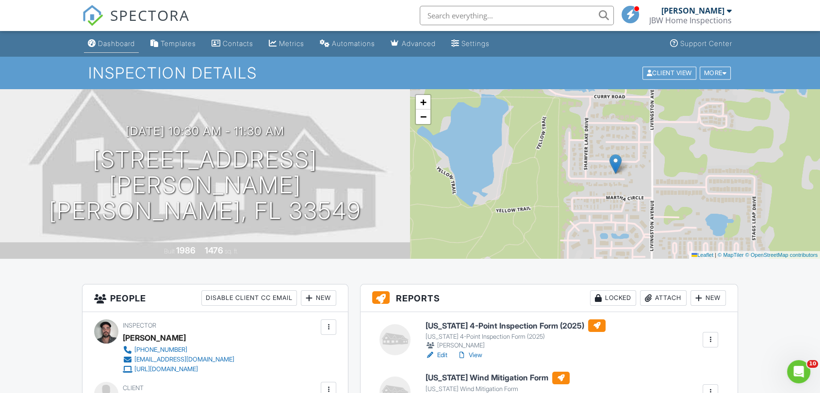
click at [134, 42] on div "Dashboard" at bounding box center [116, 43] width 37 height 8
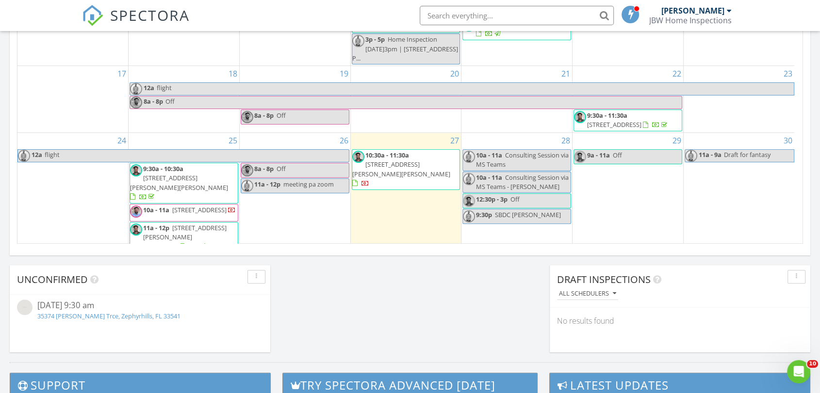
scroll to position [162, 0]
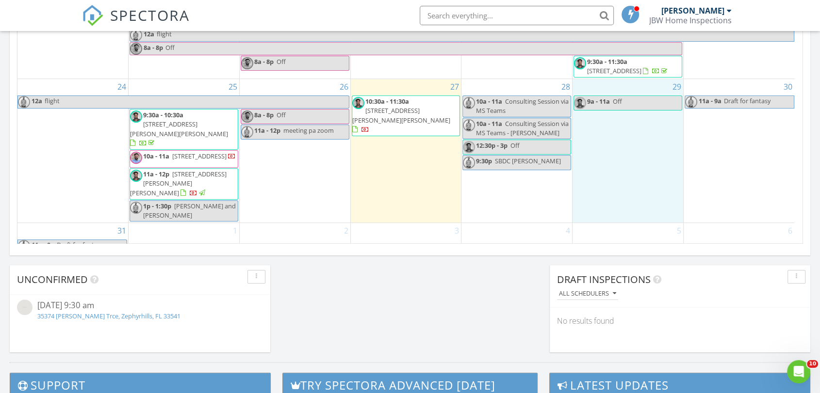
click at [645, 122] on div "29 9a - 11a Off" at bounding box center [627, 151] width 111 height 144
click at [629, 99] on link "Event" at bounding box center [627, 97] width 50 height 16
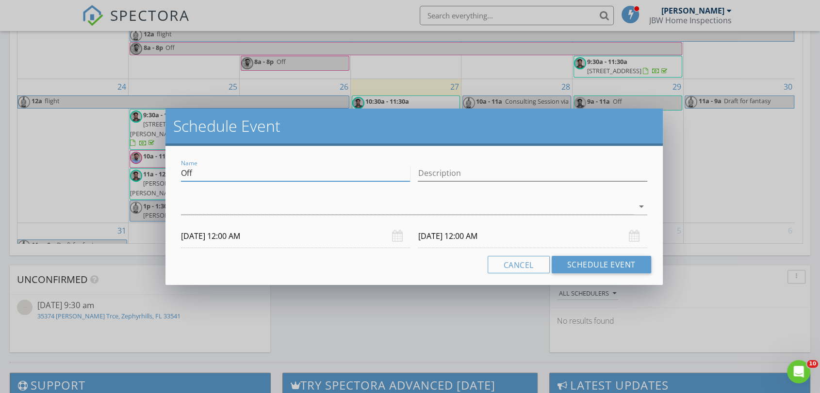
drag, startPoint x: 243, startPoint y: 168, endPoint x: 152, endPoint y: 167, distance: 91.2
click at [152, 167] on div "Schedule Event Name Off Description arrow_drop_down [DATE] 12:00 AM [DATE] 12:0…" at bounding box center [410, 196] width 820 height 393
click at [256, 178] on input "meeting" at bounding box center [295, 173] width 229 height 16
click at [258, 170] on input "meeting for" at bounding box center [295, 173] width 229 height 16
click at [453, 179] on input "Description" at bounding box center [532, 173] width 229 height 16
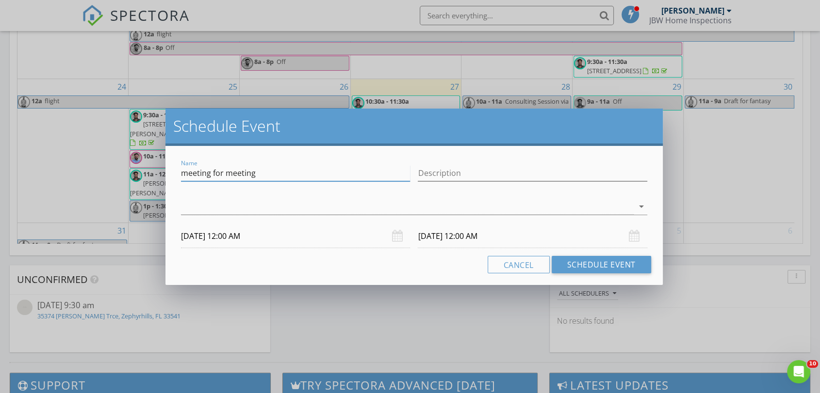
drag, startPoint x: 266, startPoint y: 174, endPoint x: 227, endPoint y: 170, distance: 39.5
click at [227, 170] on input "meeting for meeting" at bounding box center [295, 173] width 229 height 16
type input "meeting for pa"
click at [460, 183] on div "Description" at bounding box center [532, 178] width 229 height 26
click at [456, 176] on input "Description" at bounding box center [532, 173] width 229 height 16
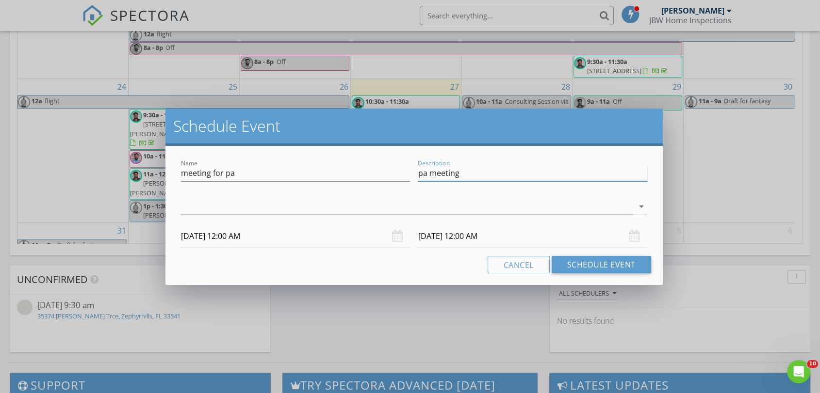
type input "pa meeting"
click at [295, 268] on div "Cancel Schedule Event" at bounding box center [413, 264] width 473 height 17
click at [213, 216] on div "arrow_drop_down" at bounding box center [414, 212] width 466 height 26
click at [217, 213] on div at bounding box center [407, 207] width 452 height 16
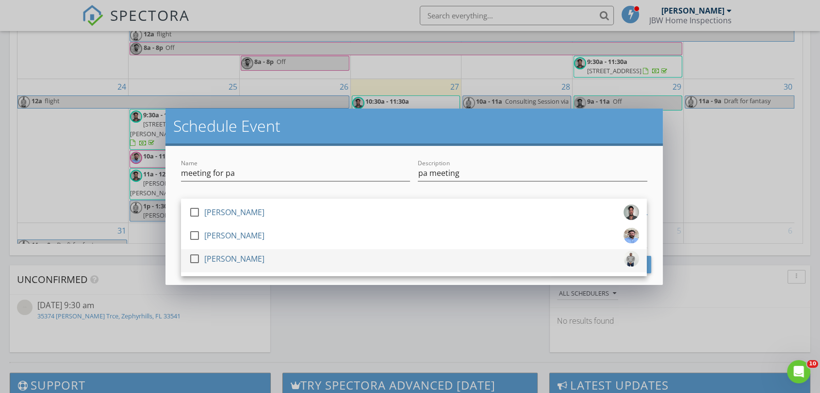
click at [203, 253] on div "check_box_outline_blank" at bounding box center [197, 259] width 16 height 12
click at [177, 262] on div "Cancel Schedule Event" at bounding box center [413, 264] width 473 height 17
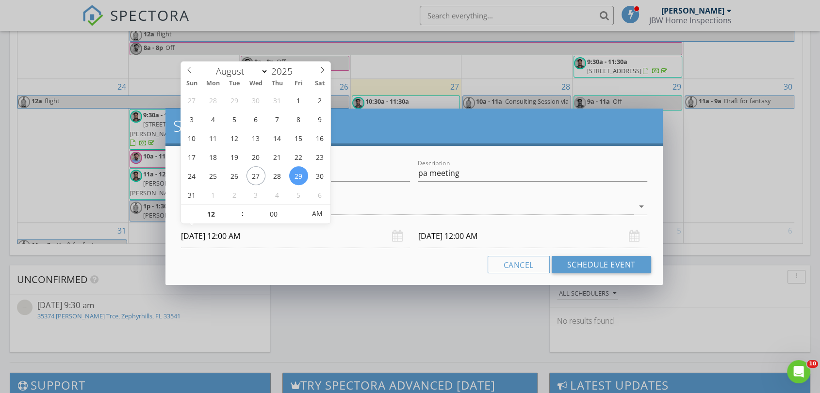
click at [218, 242] on input "08/29/2025 12:00 AM" at bounding box center [295, 237] width 229 height 24
type input "01"
type input "08/29/2025 1:00 AM"
click at [238, 209] on span at bounding box center [237, 210] width 7 height 10
type input "02"
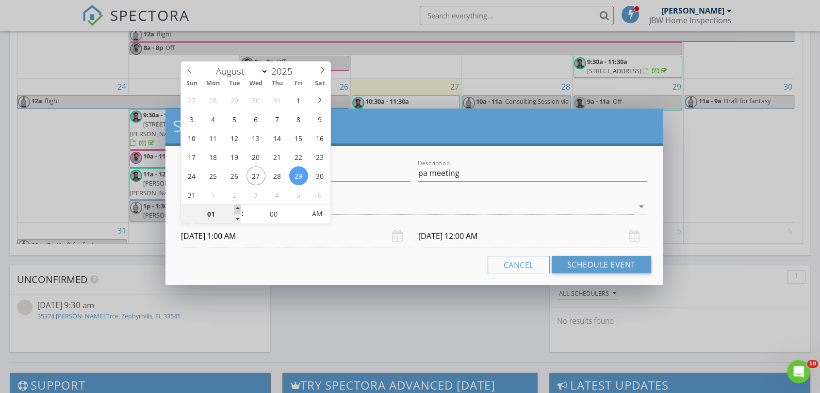
type input "08/29/2025 2:00 AM"
click at [238, 209] on span at bounding box center [237, 210] width 7 height 10
type input "02"
type input "08/30/2025 2:00 AM"
type input "03"
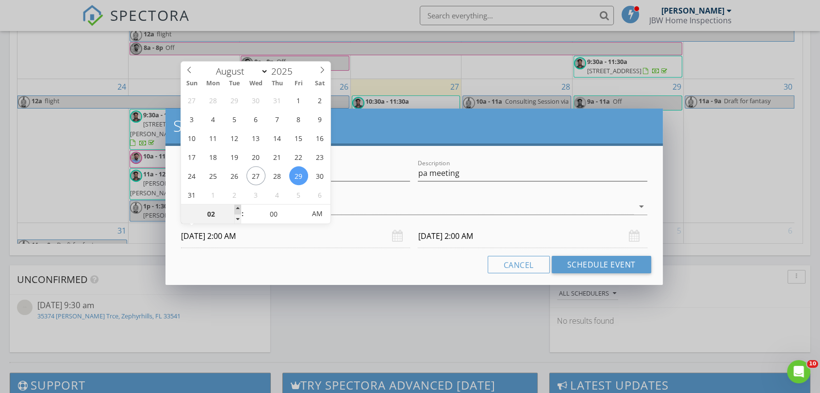
type input "08/29/2025 3:00 AM"
click at [238, 209] on span at bounding box center [237, 210] width 7 height 10
type input "04"
type input "08/29/2025 4:00 AM"
click at [238, 209] on span at bounding box center [237, 210] width 7 height 10
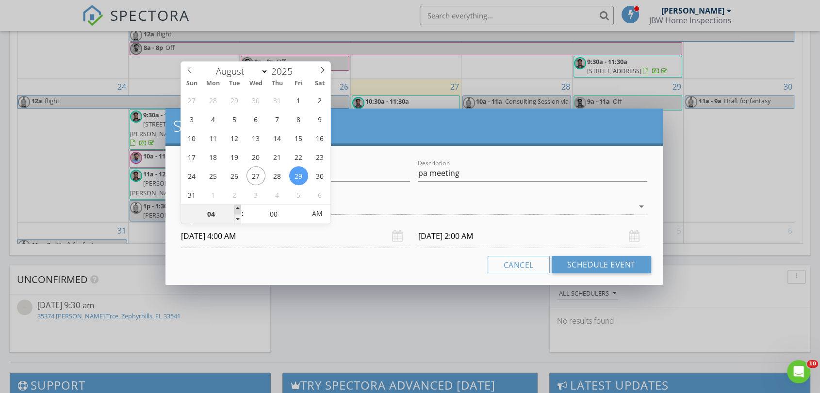
type input "04"
type input "08/30/2025 4:00 AM"
type input "05"
type input "08/29/2025 5:00 AM"
click at [238, 209] on span at bounding box center [237, 210] width 7 height 10
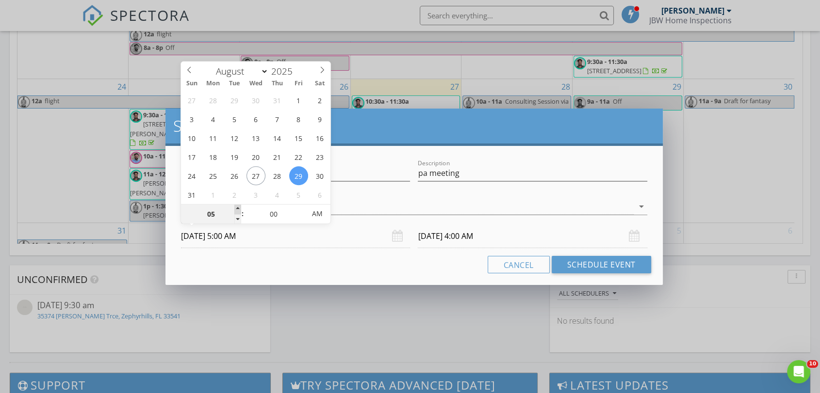
type input "05"
type input "08/30/2025 5:00 AM"
type input "06"
type input "08/29/2025 6:00 AM"
click at [238, 209] on span at bounding box center [237, 210] width 7 height 10
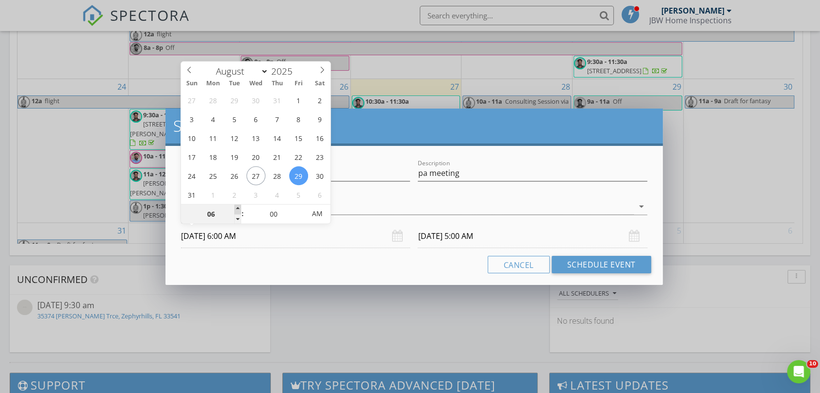
type input "06"
type input "08/30/2025 6:00 AM"
type input "07"
type input "08/29/2025 7:00 AM"
click at [238, 209] on span at bounding box center [237, 210] width 7 height 10
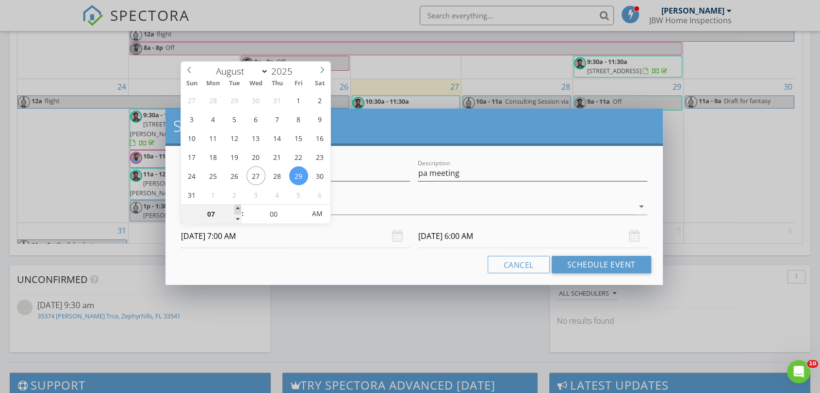
type input "07"
type input "08/30/2025 7:00 AM"
type input "08/29/2025 7:00 PM"
click at [308, 214] on span "PM" at bounding box center [317, 213] width 27 height 19
click at [322, 270] on div "Cancel Schedule Event" at bounding box center [413, 264] width 473 height 17
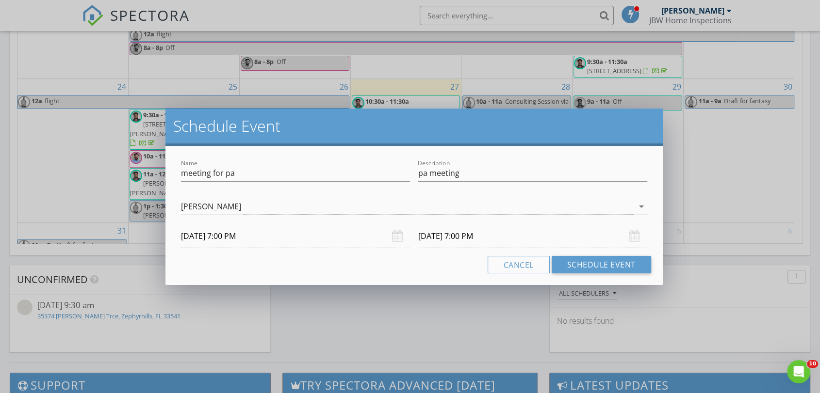
click at [443, 238] on input "08/30/2025 7:00 PM" at bounding box center [532, 237] width 229 height 24
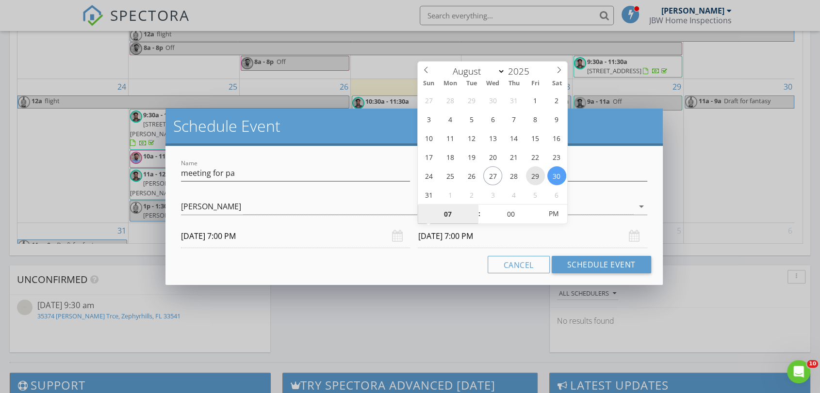
type input "08/29/2025 7:00 PM"
type input "08"
type input "08/29/2025 8:00 PM"
click at [472, 209] on span at bounding box center [474, 210] width 7 height 10
click at [412, 260] on div "Cancel Schedule Event" at bounding box center [413, 264] width 473 height 17
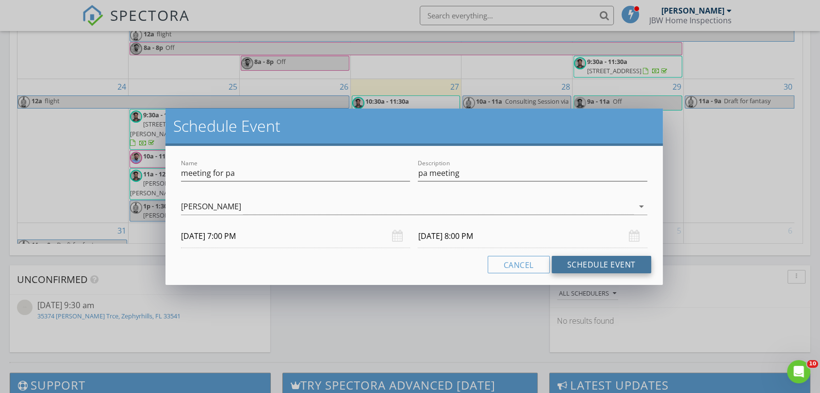
click at [598, 262] on button "Schedule Event" at bounding box center [601, 264] width 99 height 17
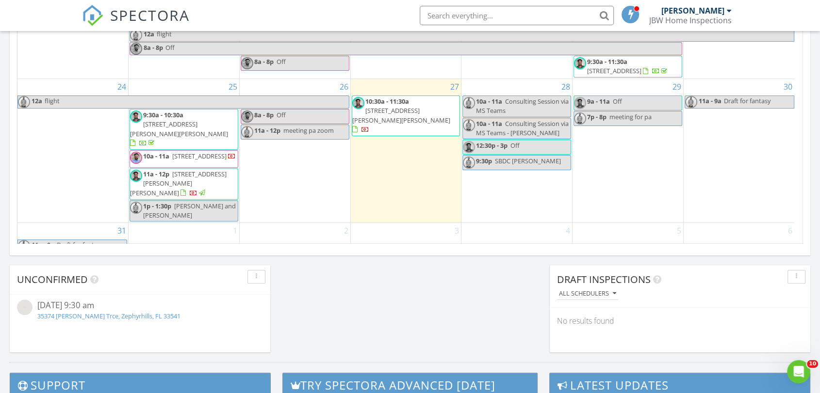
scroll to position [163, 0]
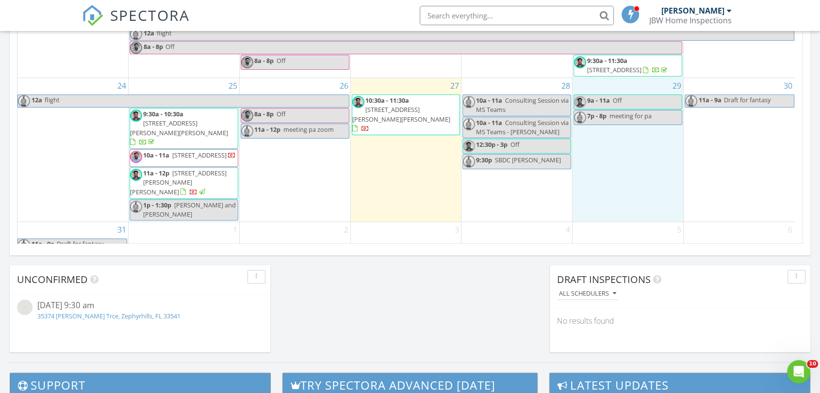
click at [605, 80] on div "29 9a - 11a Off 7p - 8p meeting for pa" at bounding box center [627, 150] width 111 height 144
click at [638, 55] on link "Event" at bounding box center [627, 55] width 50 height 16
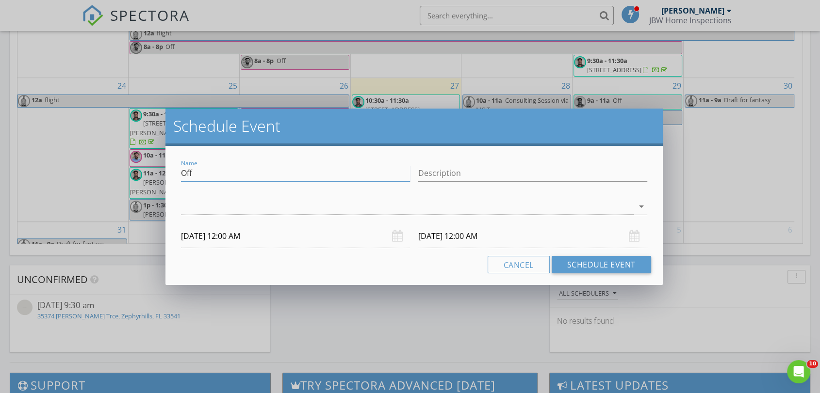
drag, startPoint x: 203, startPoint y: 171, endPoint x: 358, endPoint y: 171, distance: 155.2
click at [179, 169] on div "Name Off" at bounding box center [295, 174] width 237 height 33
click at [445, 169] on input "Description" at bounding box center [532, 173] width 229 height 16
type input "hair cut"
click at [244, 214] on div at bounding box center [407, 207] width 452 height 16
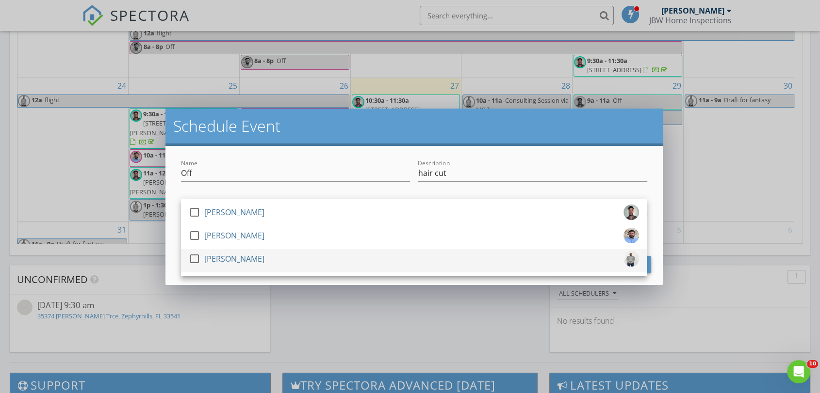
click at [231, 250] on link "check_box_outline_blank Jotham Brown" at bounding box center [414, 260] width 466 height 23
click at [176, 252] on div "Name Off Description hair cut check_box_outline_blank Simey Chagas check_box_ou…" at bounding box center [413, 215] width 497 height 139
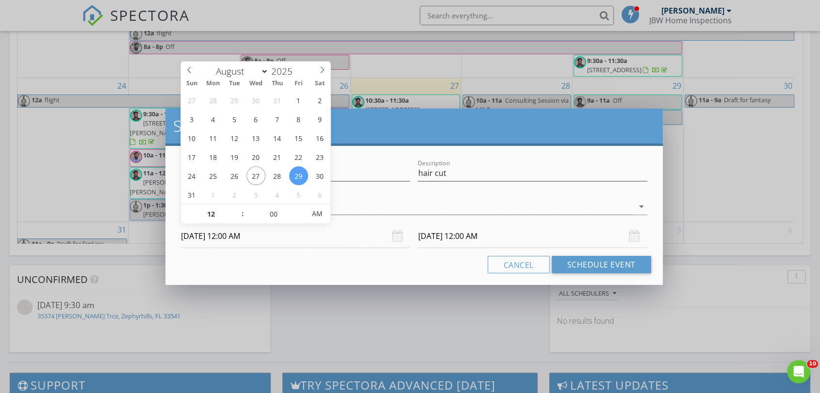
click at [210, 241] on input "08/29/2025 12:00 AM" at bounding box center [295, 237] width 229 height 24
type input "11"
type input "08/29/2025 11:00 PM"
click at [237, 218] on span at bounding box center [237, 219] width 7 height 10
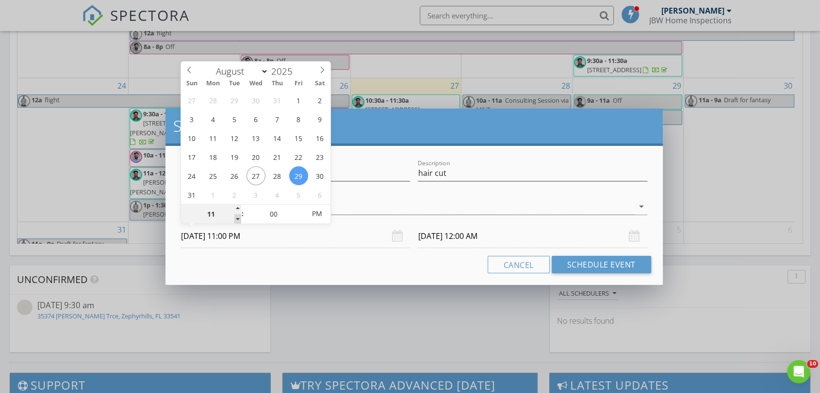
type input "10"
type input "08/29/2025 10:00 PM"
type input "09"
type input "08/29/2025 9:00 PM"
click at [237, 218] on span at bounding box center [237, 219] width 7 height 10
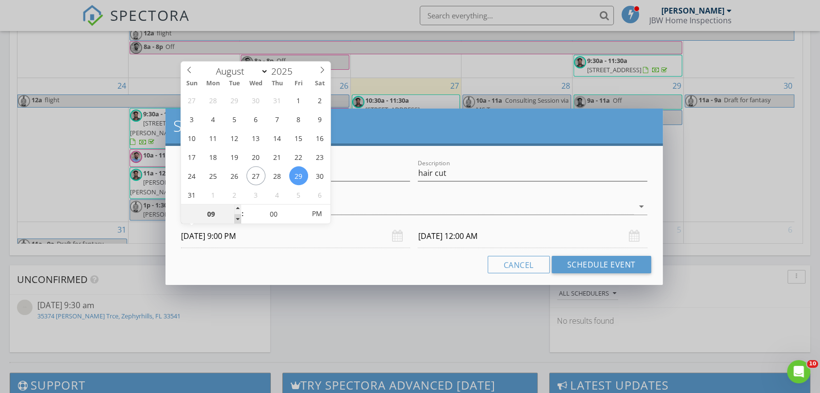
type input "08"
type input "08/29/2025 8:00 PM"
click at [237, 218] on span at bounding box center [237, 219] width 7 height 10
type input "08/30/2025 8:00 PM"
type input "09"
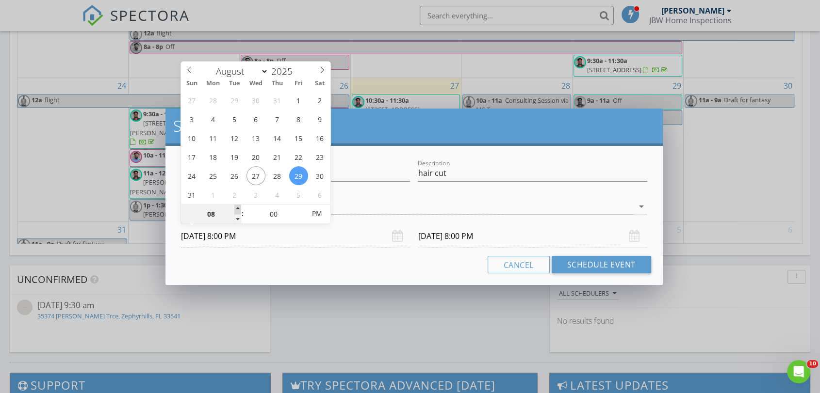
type input "08/29/2025 9:00 PM"
click at [238, 206] on span at bounding box center [237, 210] width 7 height 10
type input "08/30/2025 9:00 PM"
type input "08/29/2025 9:00 AM"
click at [312, 215] on span "PM" at bounding box center [317, 213] width 27 height 19
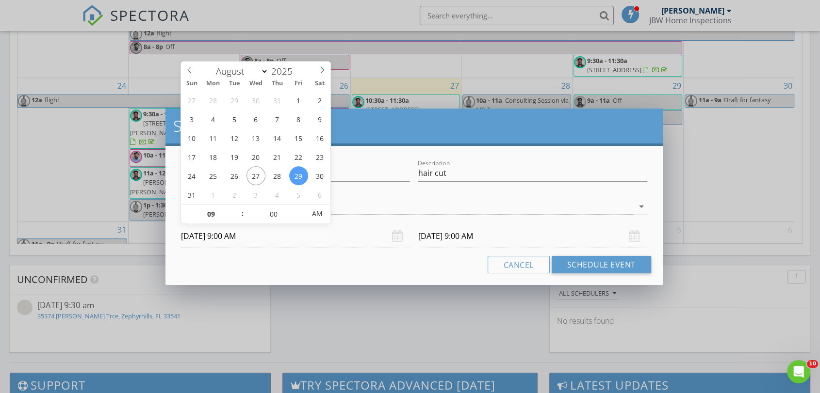
click at [294, 256] on div "Cancel Schedule Event" at bounding box center [413, 264] width 473 height 17
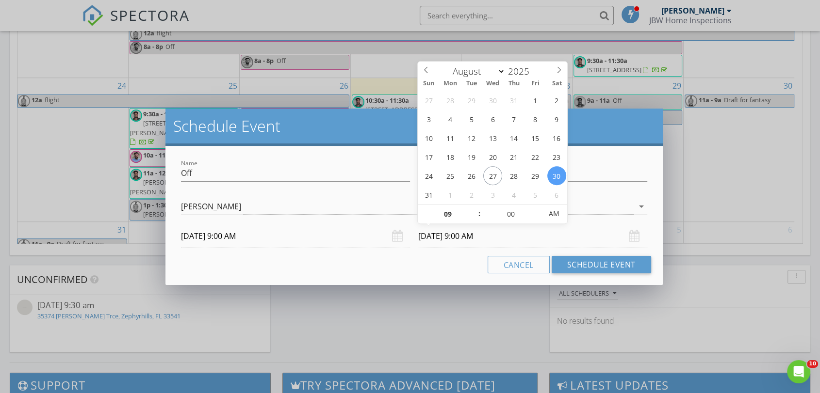
click at [474, 237] on input "08/30/2025 9:00 AM" at bounding box center [532, 237] width 229 height 24
type input "08/29/2025 9:00 AM"
type input "10"
type input "08/29/2025 10:00 AM"
click at [472, 208] on span at bounding box center [474, 210] width 7 height 10
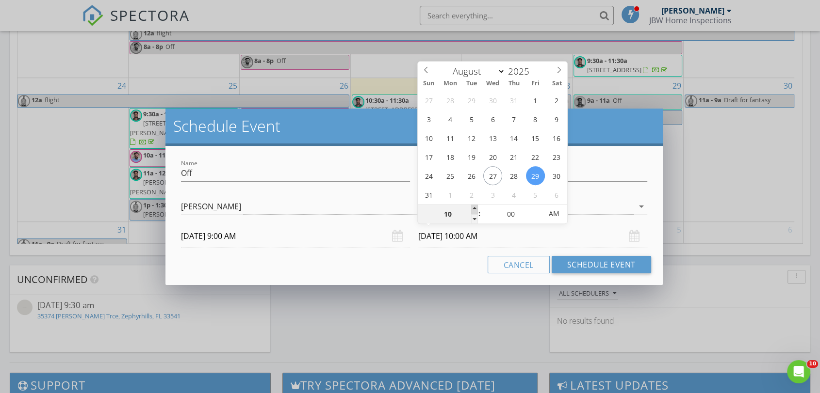
type input "11"
type input "08/29/2025 11:00 AM"
click at [472, 208] on span at bounding box center [474, 210] width 7 height 10
click at [439, 260] on div "Cancel Schedule Event" at bounding box center [413, 264] width 473 height 17
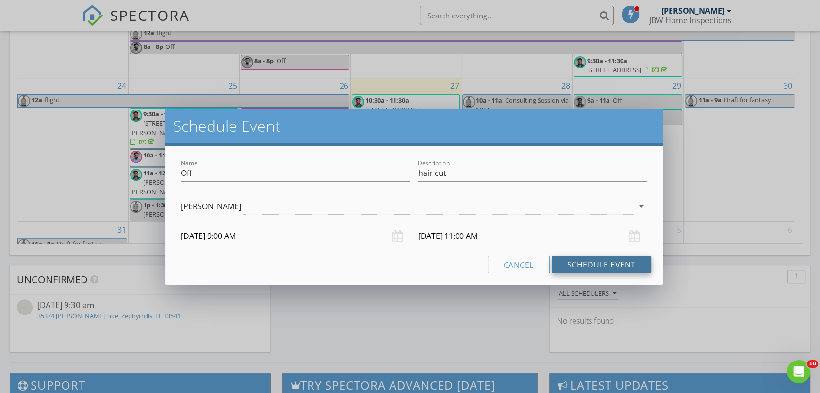
click at [578, 258] on button "Schedule Event" at bounding box center [601, 264] width 99 height 17
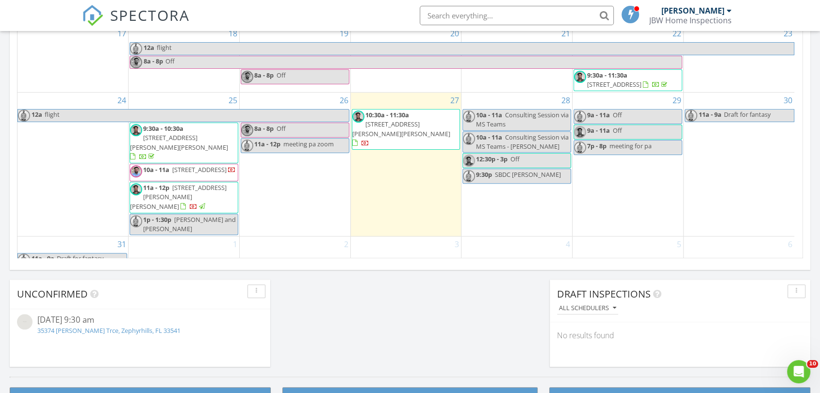
scroll to position [648, 0]
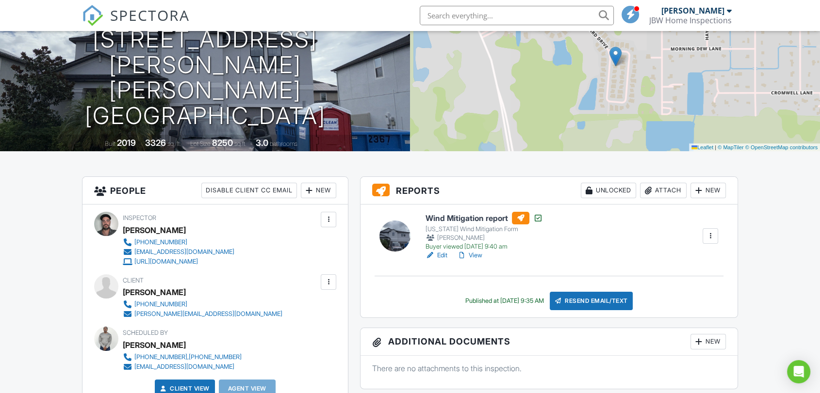
drag, startPoint x: 569, startPoint y: 311, endPoint x: 574, endPoint y: 306, distance: 7.9
click at [570, 310] on div "Wind Mitigation report Florida Wind Mitigation Form Simey Chagas Buyer viewed 0…" at bounding box center [548, 261] width 377 height 113
click at [577, 304] on div "Resend Email/Text" at bounding box center [591, 301] width 83 height 18
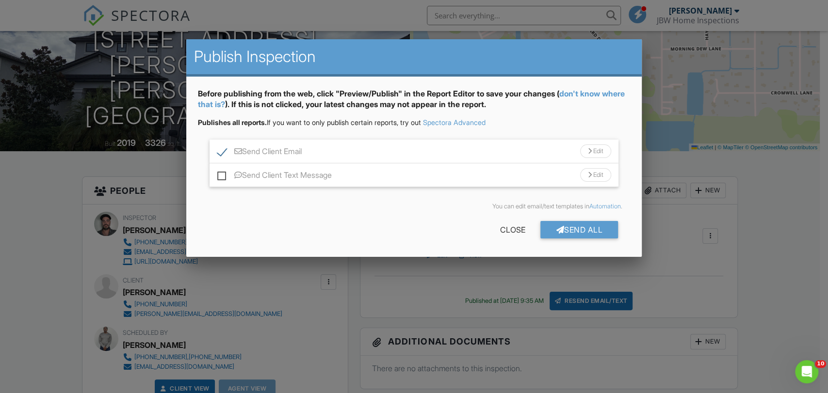
click at [228, 176] on label "Send Client Text Message" at bounding box center [274, 177] width 114 height 12
click at [224, 174] on input "Send Client Text Message" at bounding box center [220, 170] width 6 height 6
checkbox input "true"
click at [570, 230] on div "Send All" at bounding box center [579, 229] width 78 height 17
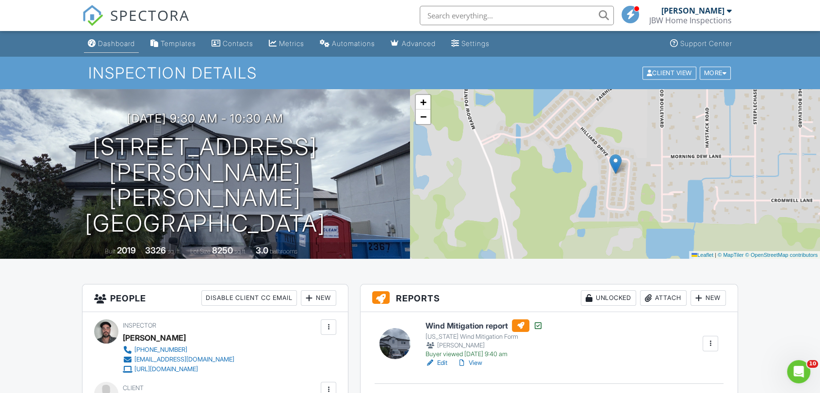
click at [124, 47] on div "Dashboard" at bounding box center [116, 43] width 37 height 8
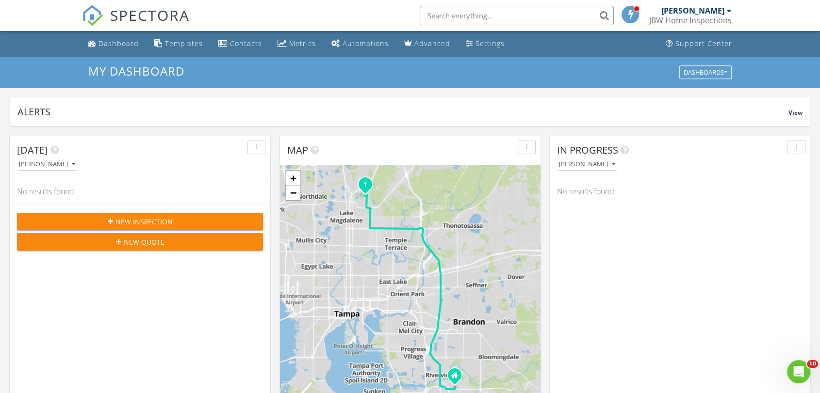
scroll to position [54, 0]
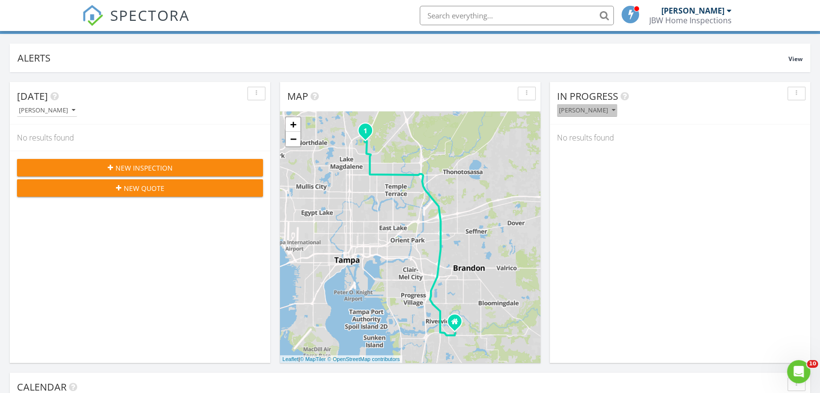
click at [595, 115] on button "[PERSON_NAME]" at bounding box center [587, 110] width 60 height 13
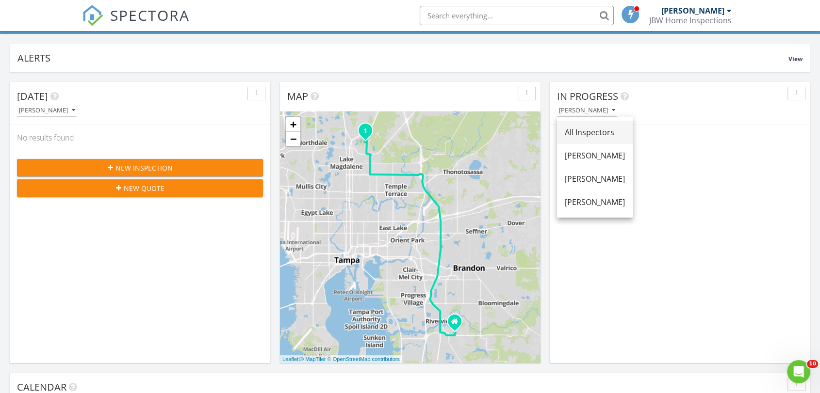
click at [587, 129] on div "All Inspectors" at bounding box center [595, 133] width 60 height 12
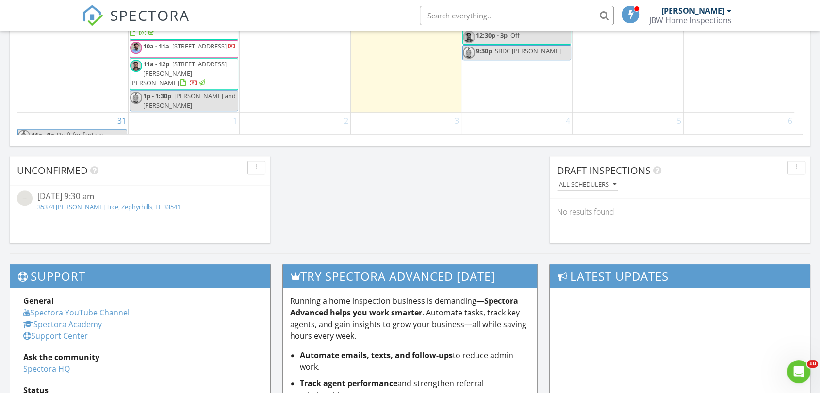
scroll to position [486, 0]
